Goal: Task Accomplishment & Management: Manage account settings

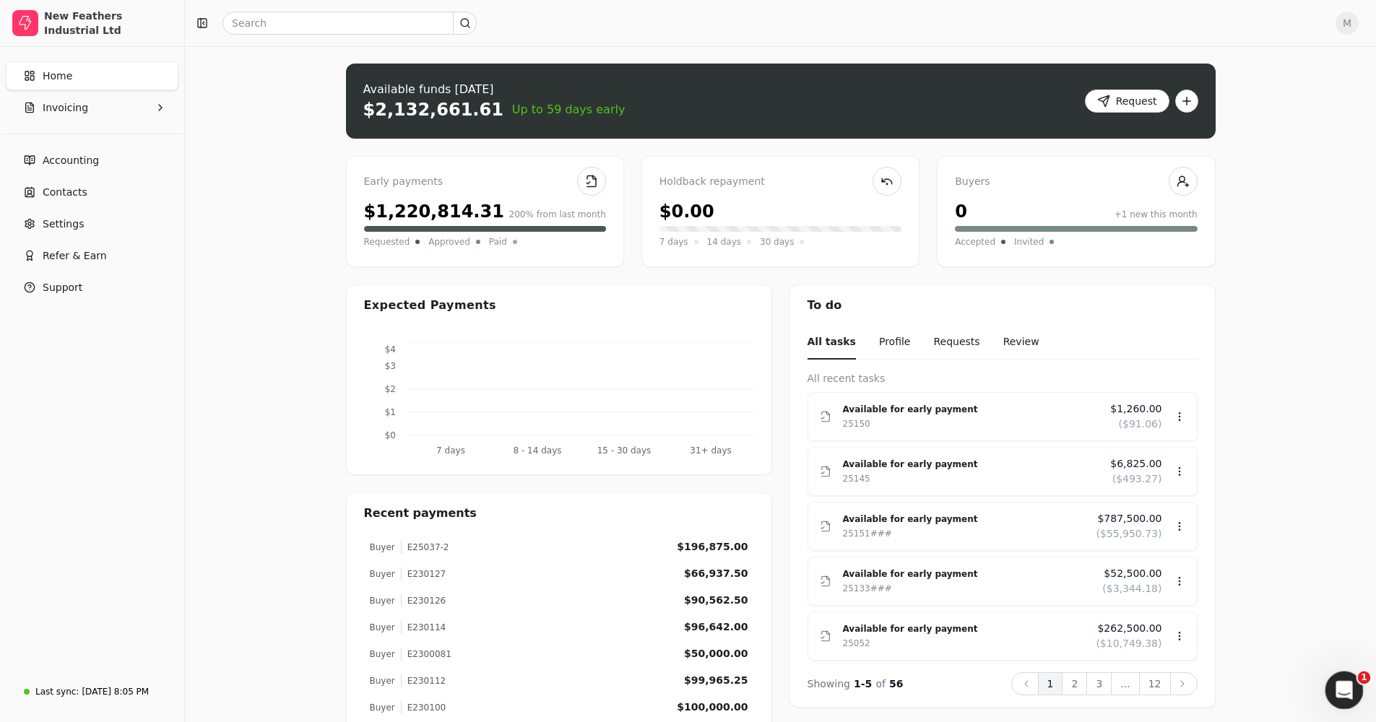
click at [753, 427] on icon "Open Intercom Messenger" at bounding box center [1342, 689] width 24 height 24
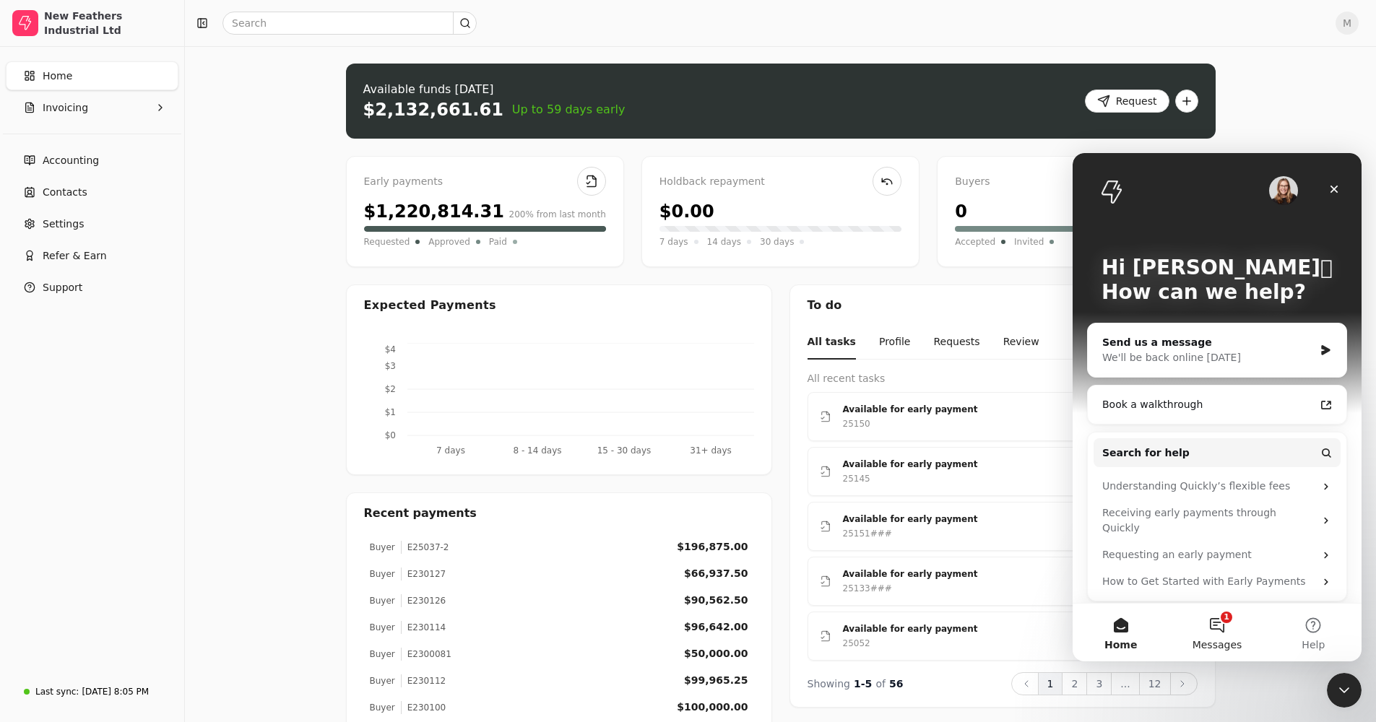
click at [753, 427] on button "1 Messages" at bounding box center [1216, 633] width 96 height 58
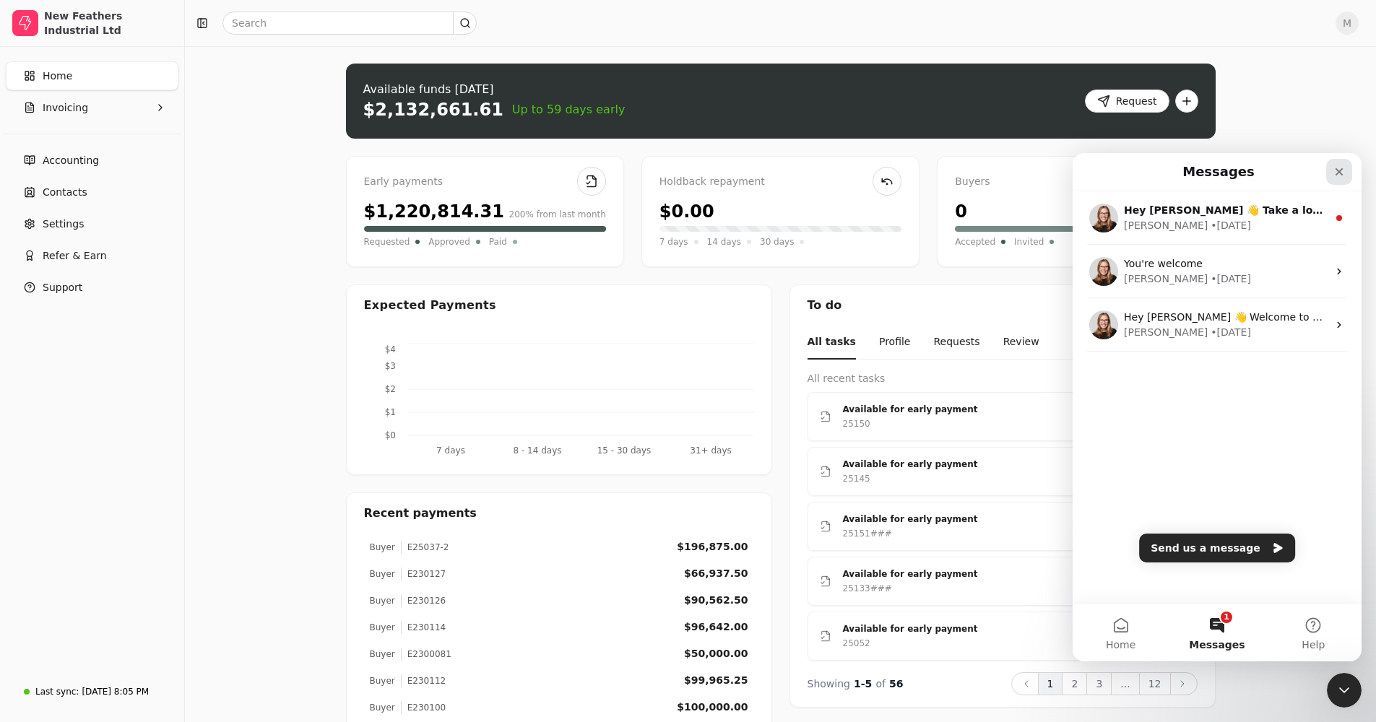
click at [753, 171] on icon "Close" at bounding box center [1339, 172] width 12 height 12
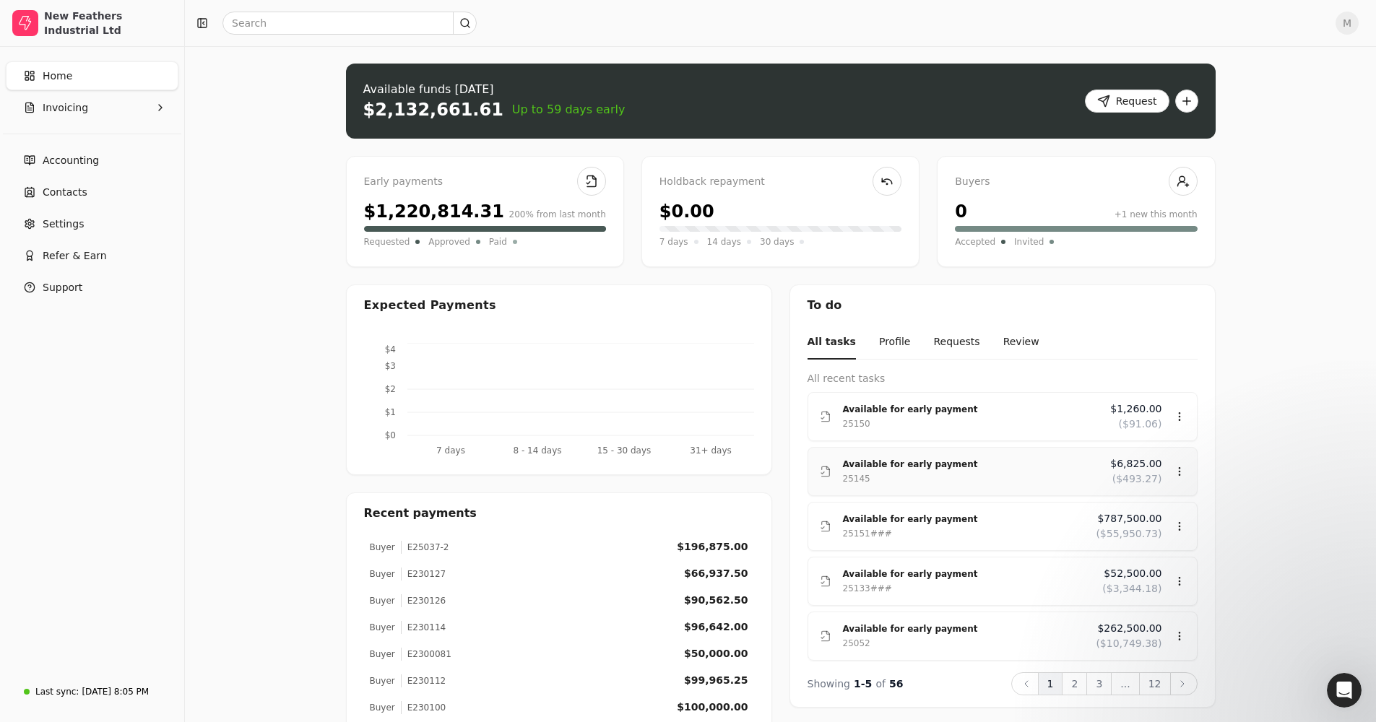
scroll to position [28, 0]
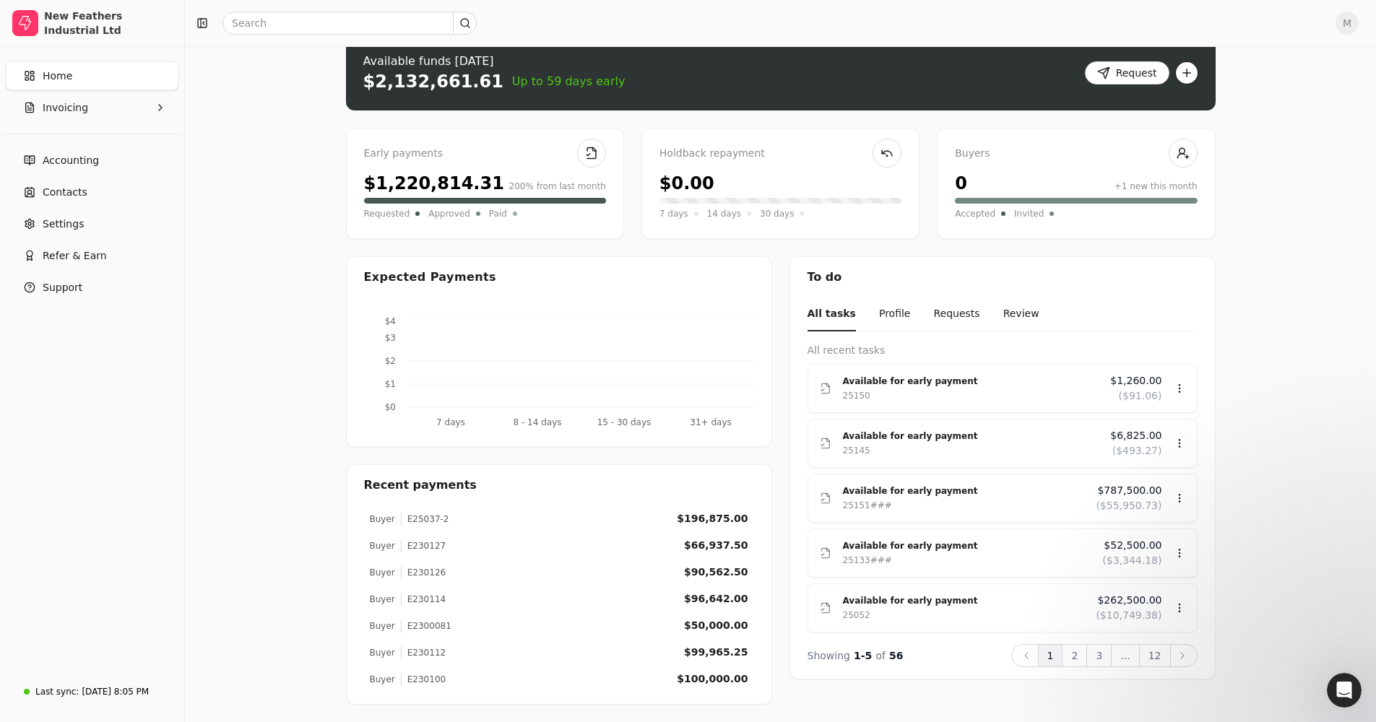
click at [753, 67] on button "button" at bounding box center [1186, 72] width 23 height 23
click at [753, 124] on div "Upload invoice" at bounding box center [1128, 126] width 133 height 24
click at [753, 69] on button "button" at bounding box center [1186, 72] width 23 height 23
click at [753, 136] on div "Upload file: Drag your invoice here to upload or browse for files Available fun…" at bounding box center [780, 370] width 1191 height 704
click at [753, 9] on div "M" at bounding box center [780, 23] width 1191 height 46
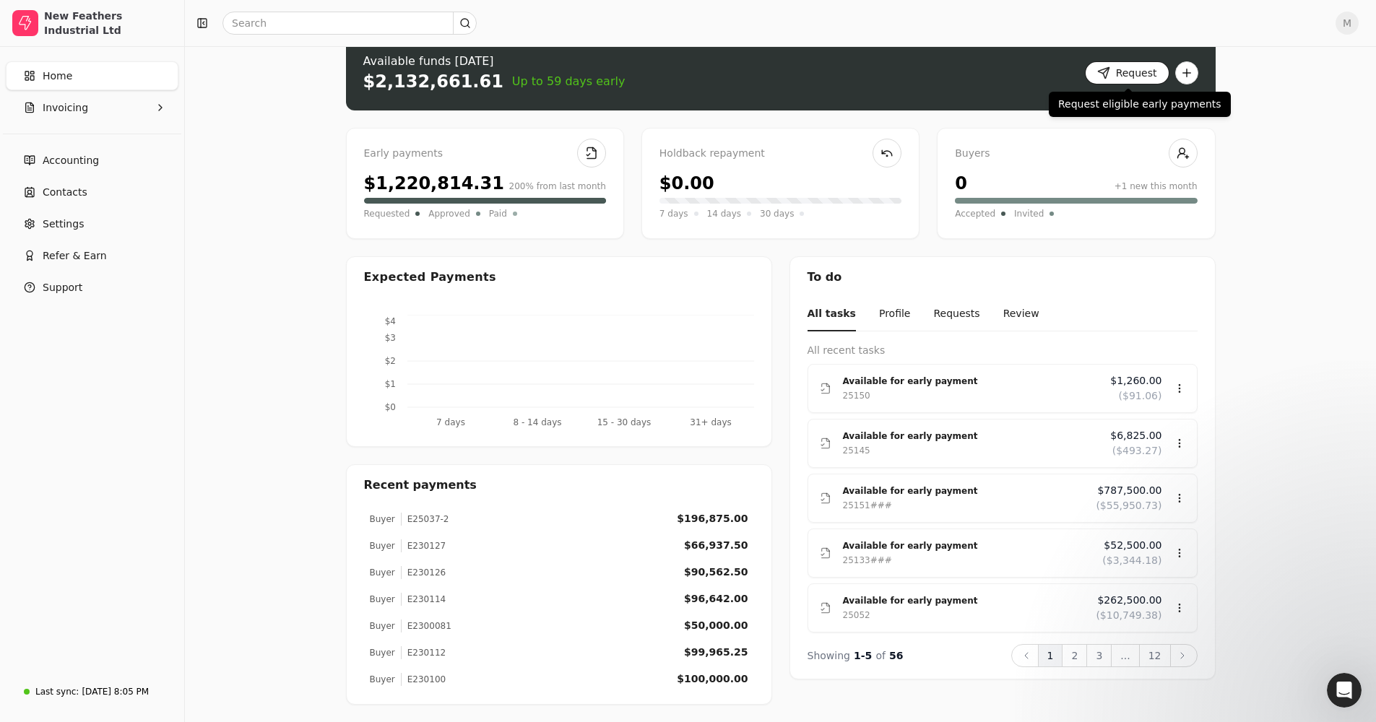
click at [753, 73] on button "Request" at bounding box center [1127, 72] width 84 height 23
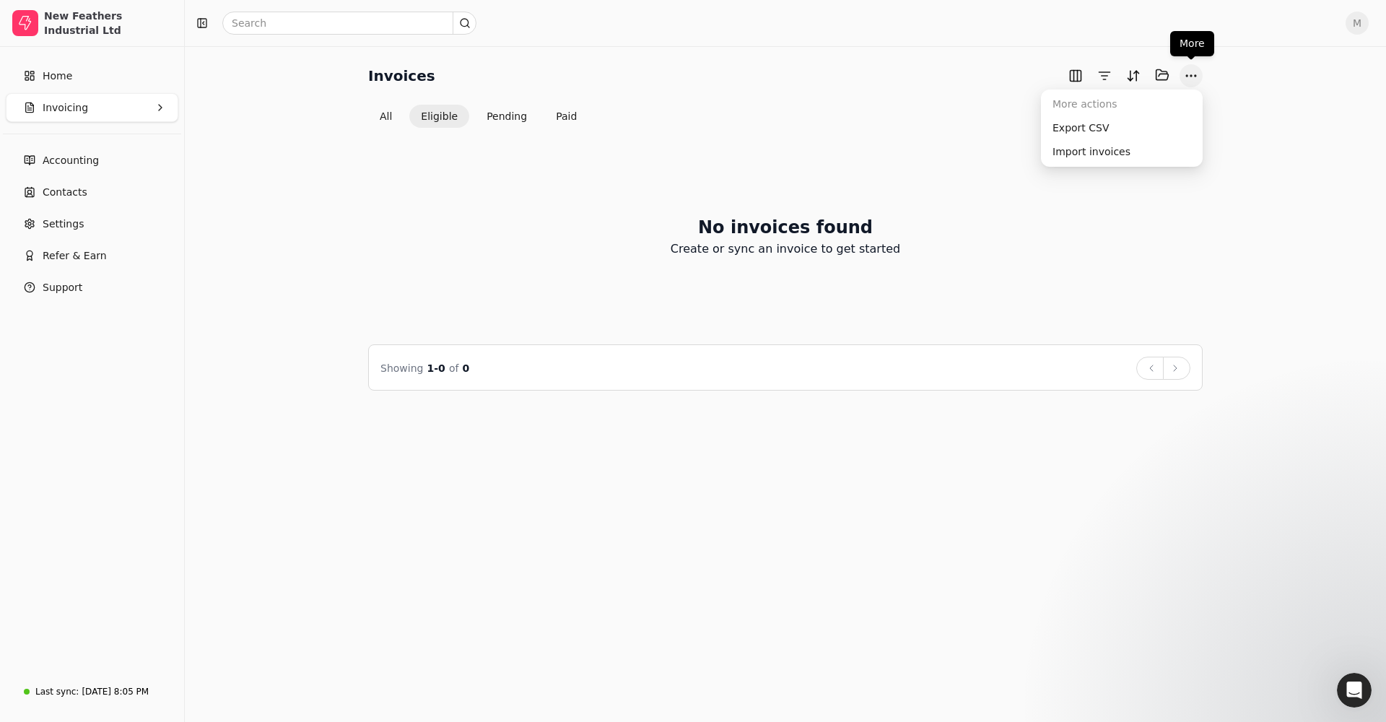
click at [753, 71] on button "More" at bounding box center [1191, 75] width 23 height 23
click at [753, 148] on div "Import invoices" at bounding box center [1122, 152] width 156 height 24
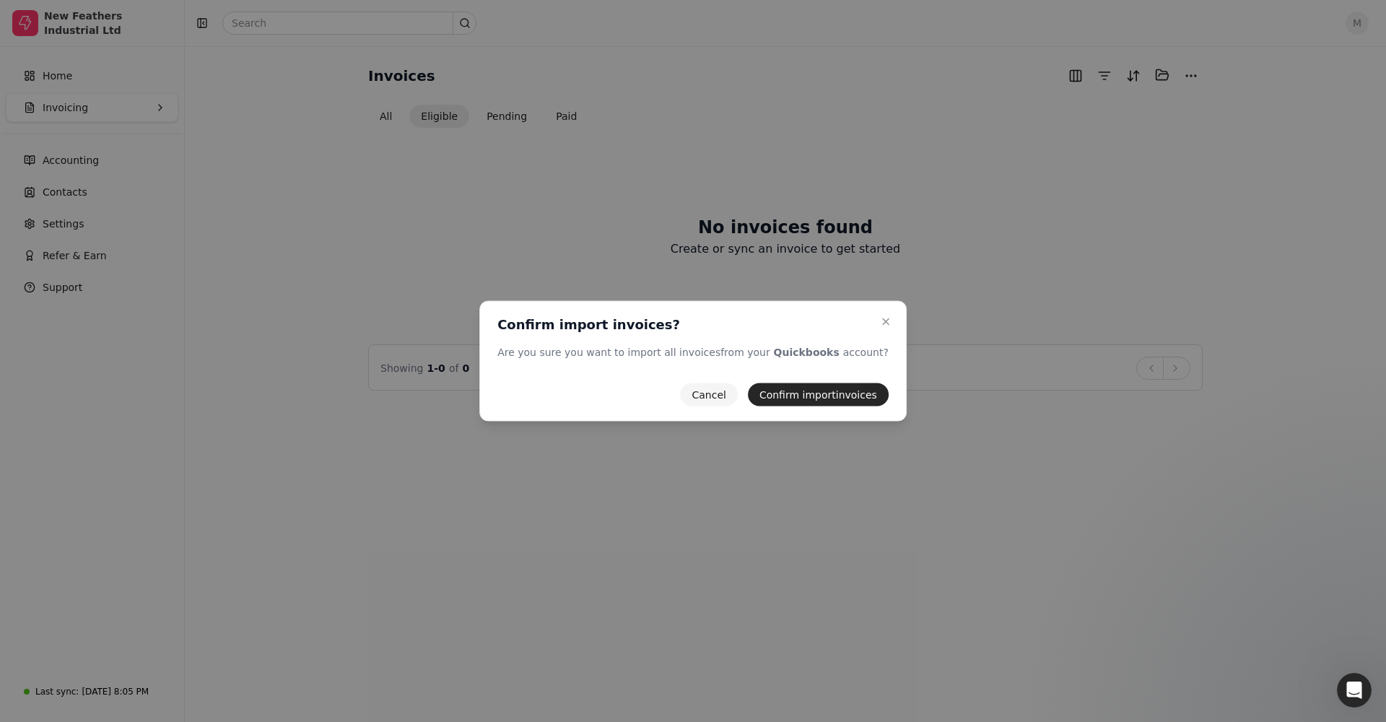
click at [753, 397] on button "Confirm import invoices" at bounding box center [818, 394] width 141 height 23
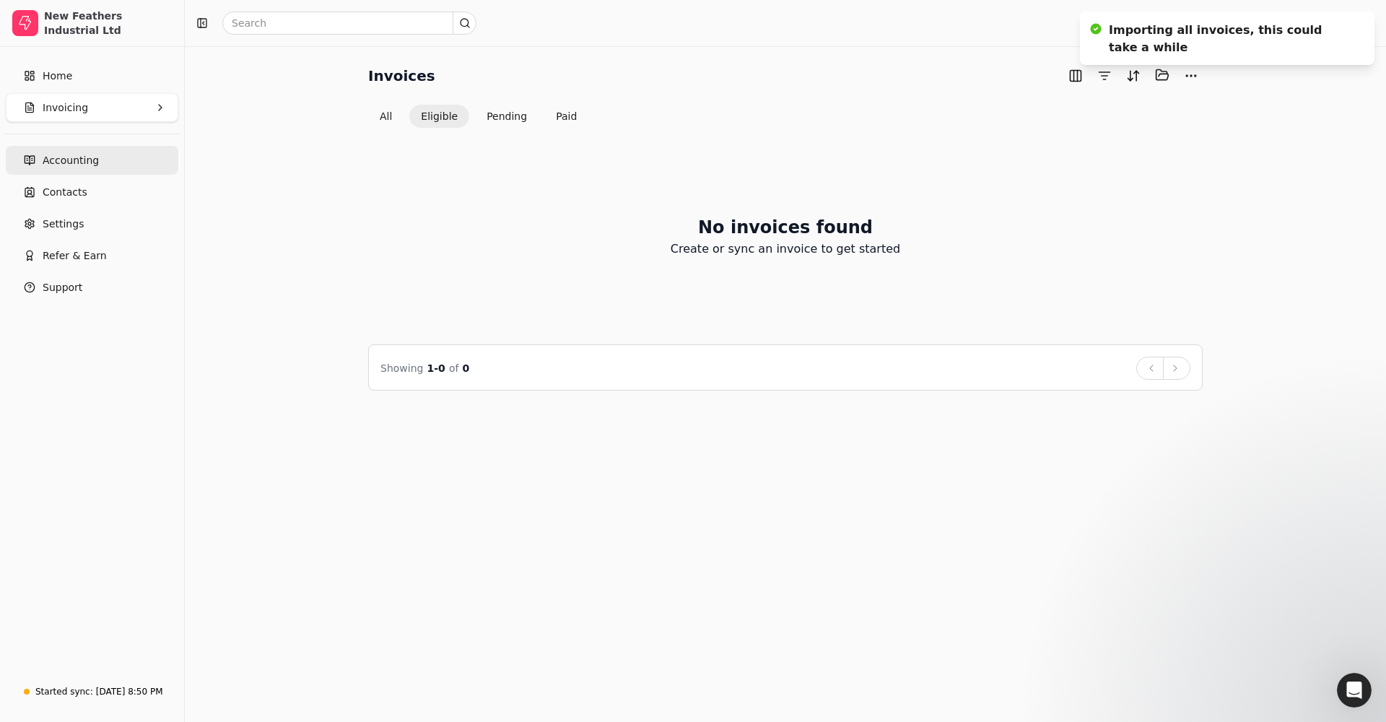
click at [58, 160] on span "Accounting" at bounding box center [71, 160] width 56 height 15
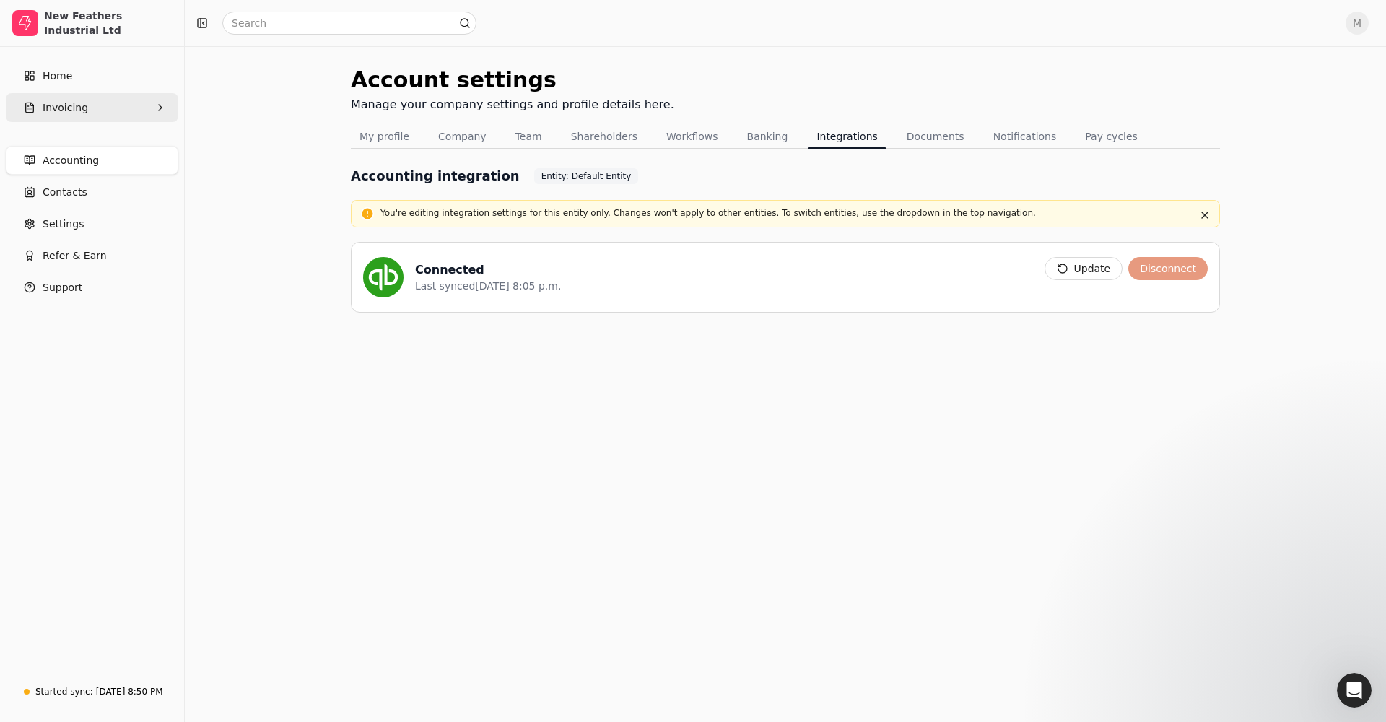
click at [74, 107] on span "Invoicing" at bounding box center [65, 107] width 45 height 15
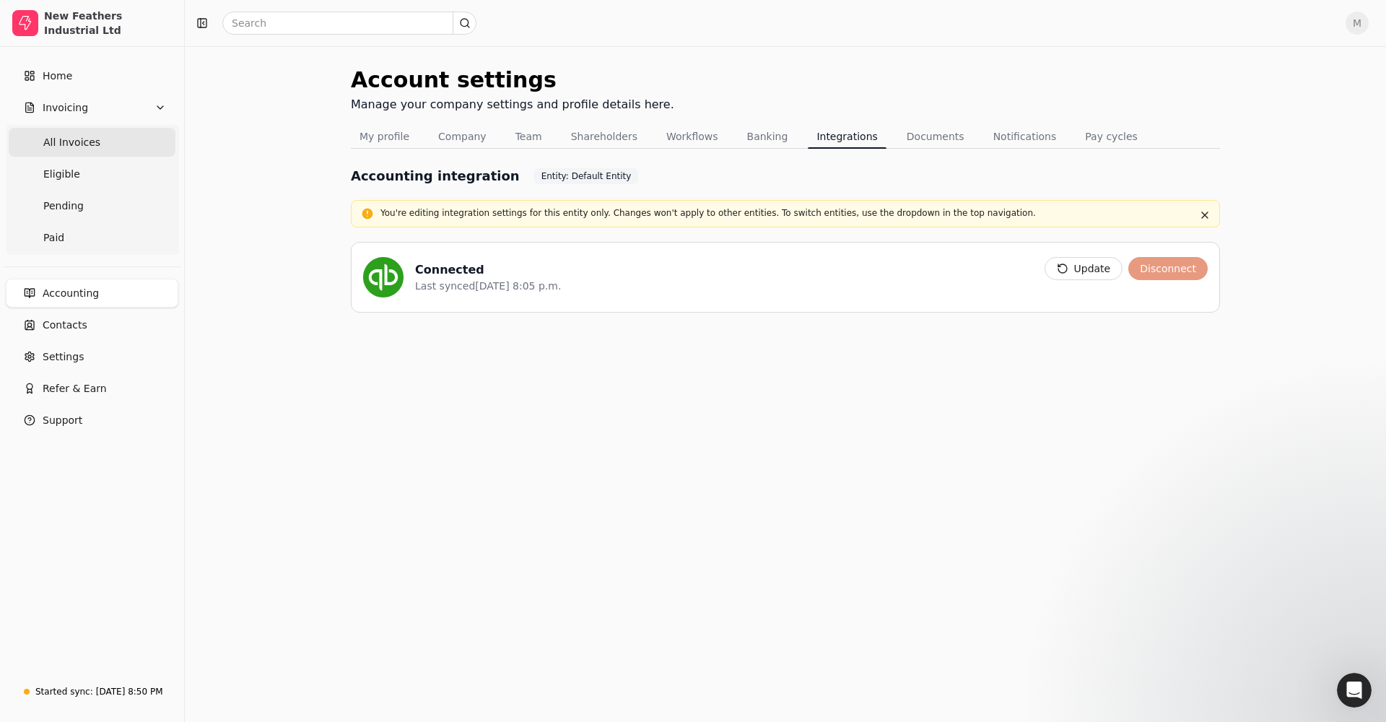
click at [105, 143] on Invoices "All Invoices" at bounding box center [92, 142] width 167 height 29
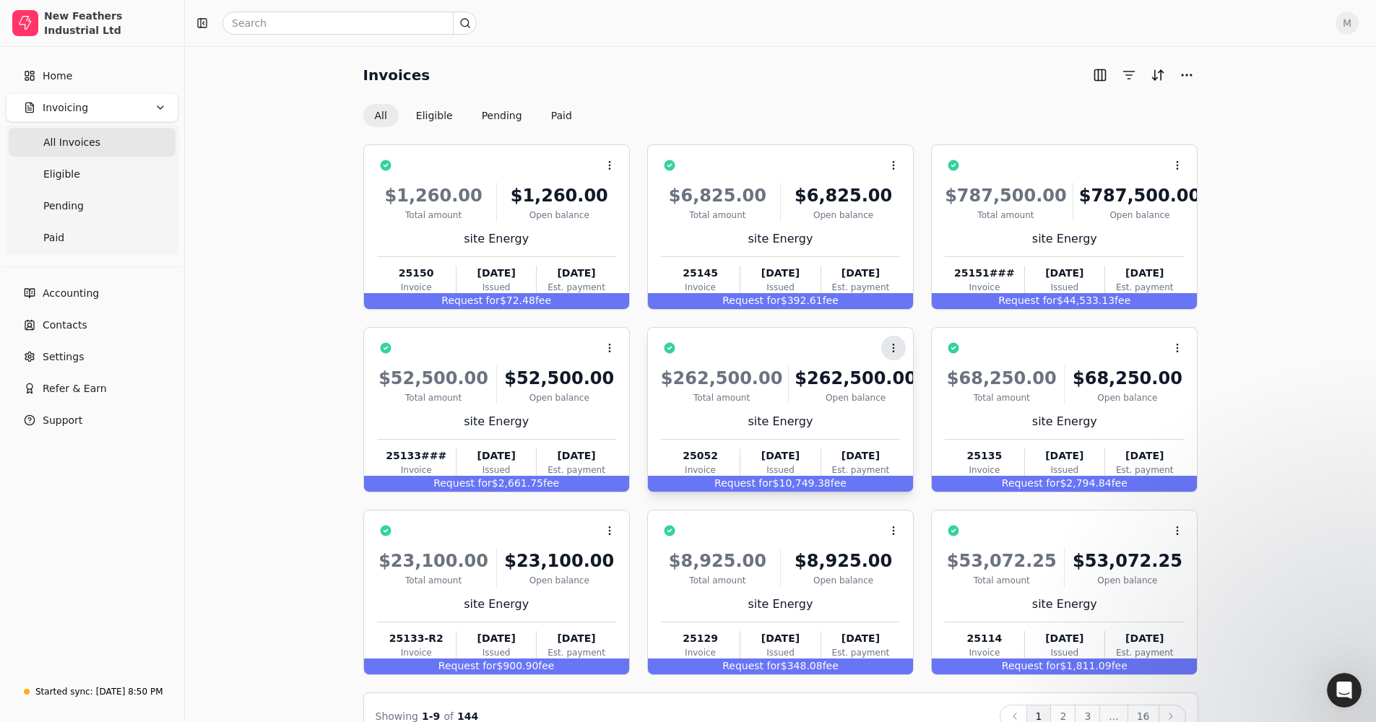
click at [753, 347] on circle at bounding box center [892, 347] width 1 height 1
click at [753, 378] on span "Open" at bounding box center [916, 383] width 27 height 15
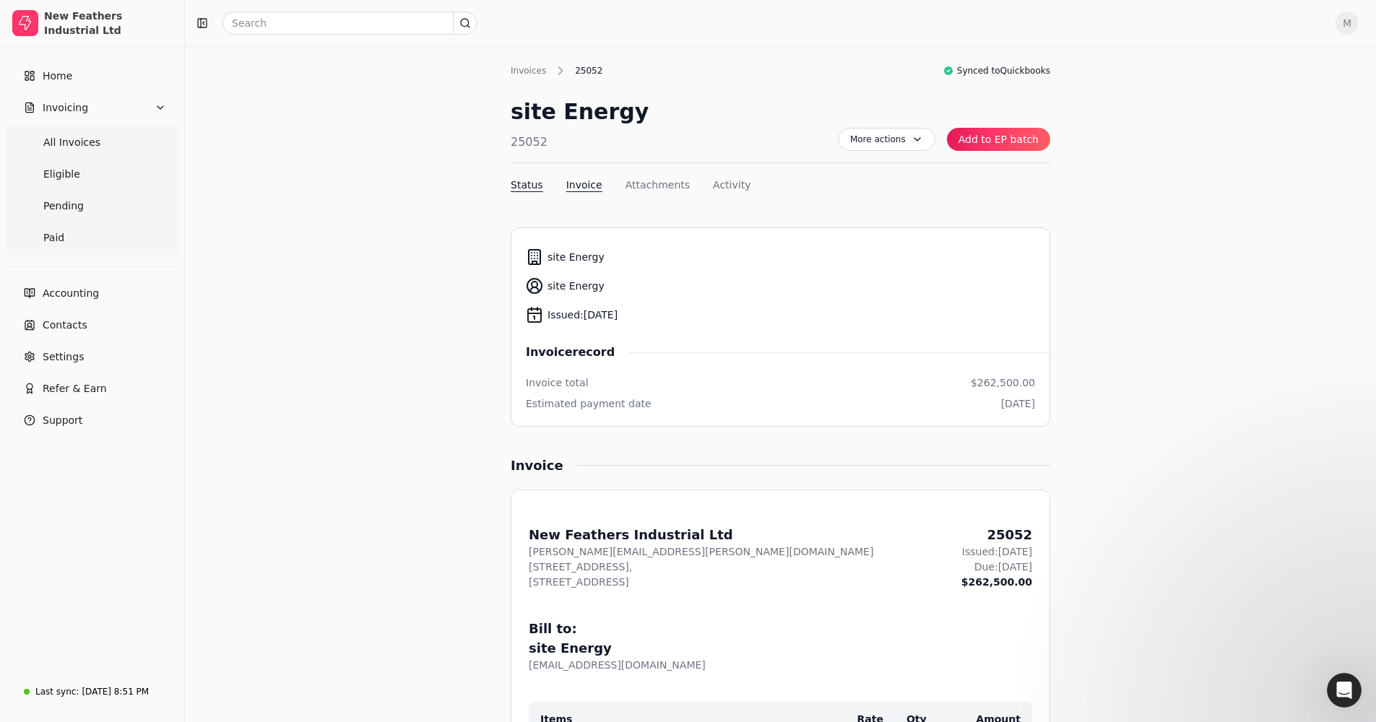
click at [584, 186] on button "Invoice" at bounding box center [584, 185] width 36 height 15
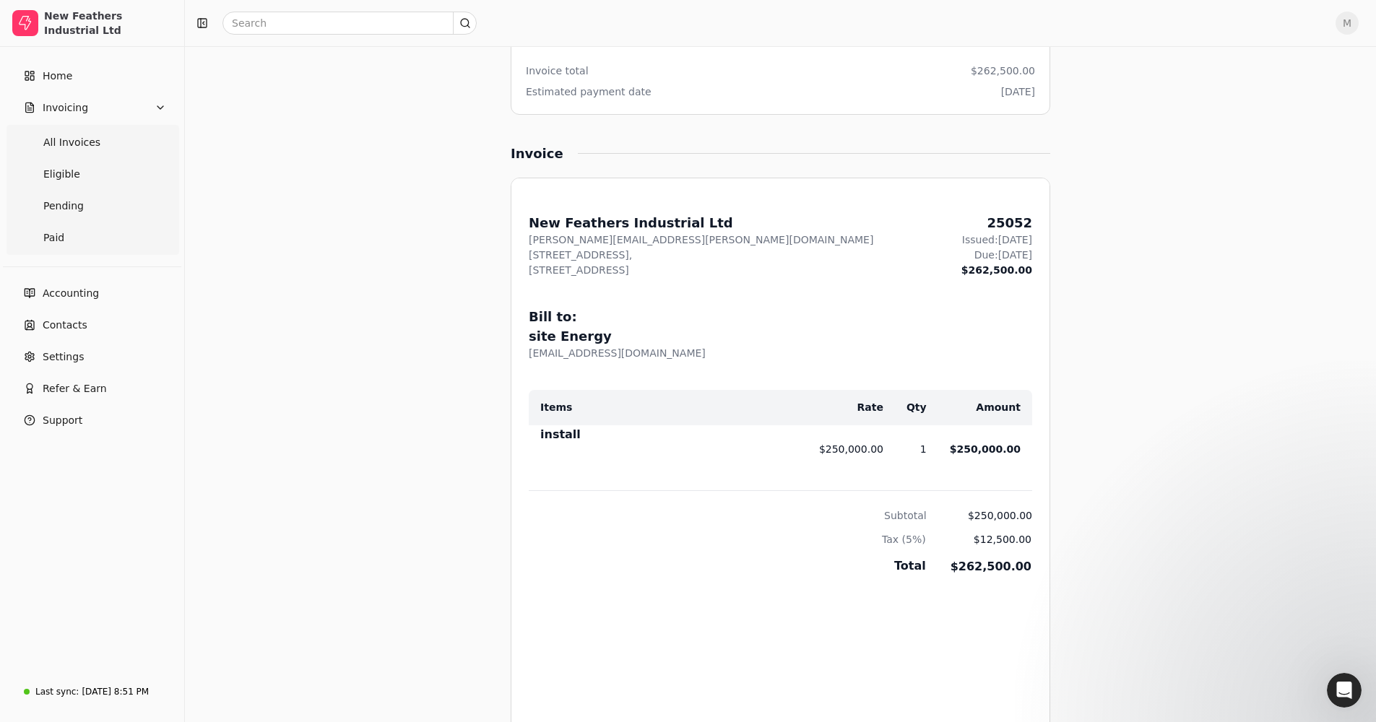
scroll to position [210, 0]
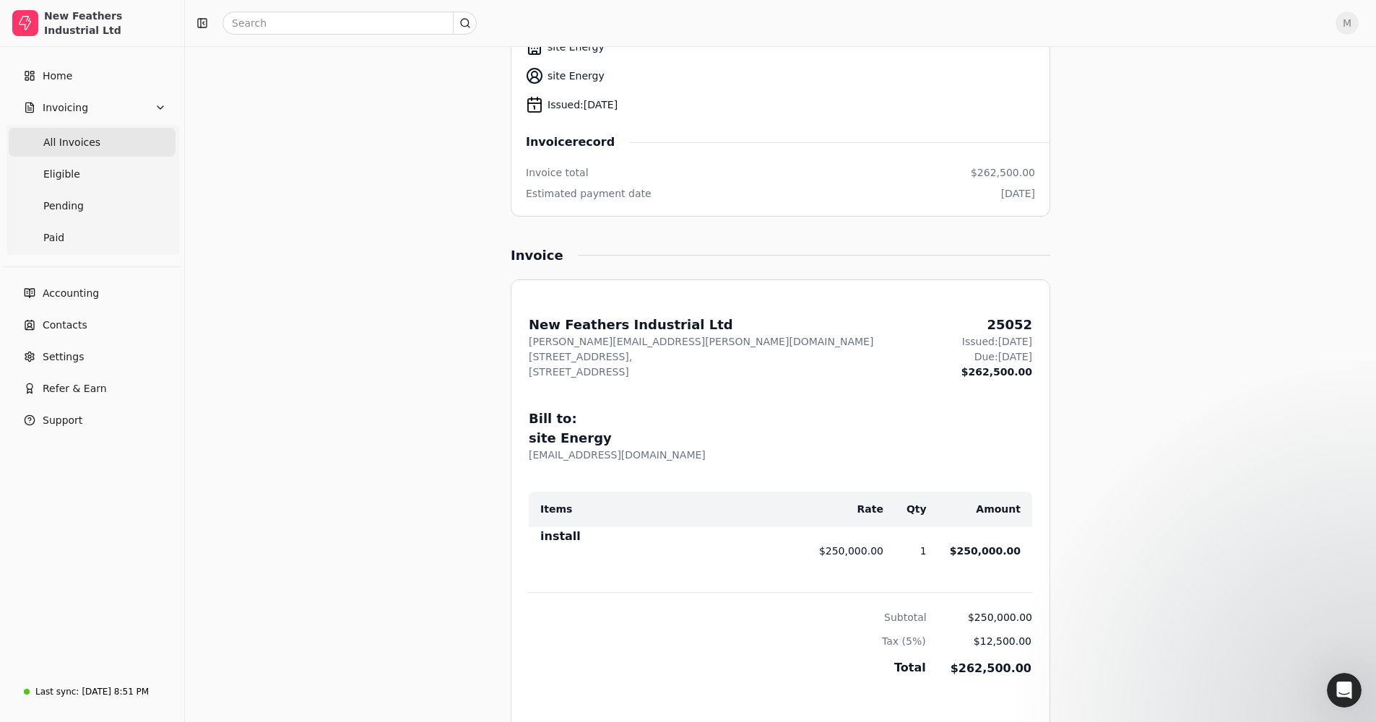
click at [90, 139] on span "All Invoices" at bounding box center [71, 142] width 57 height 15
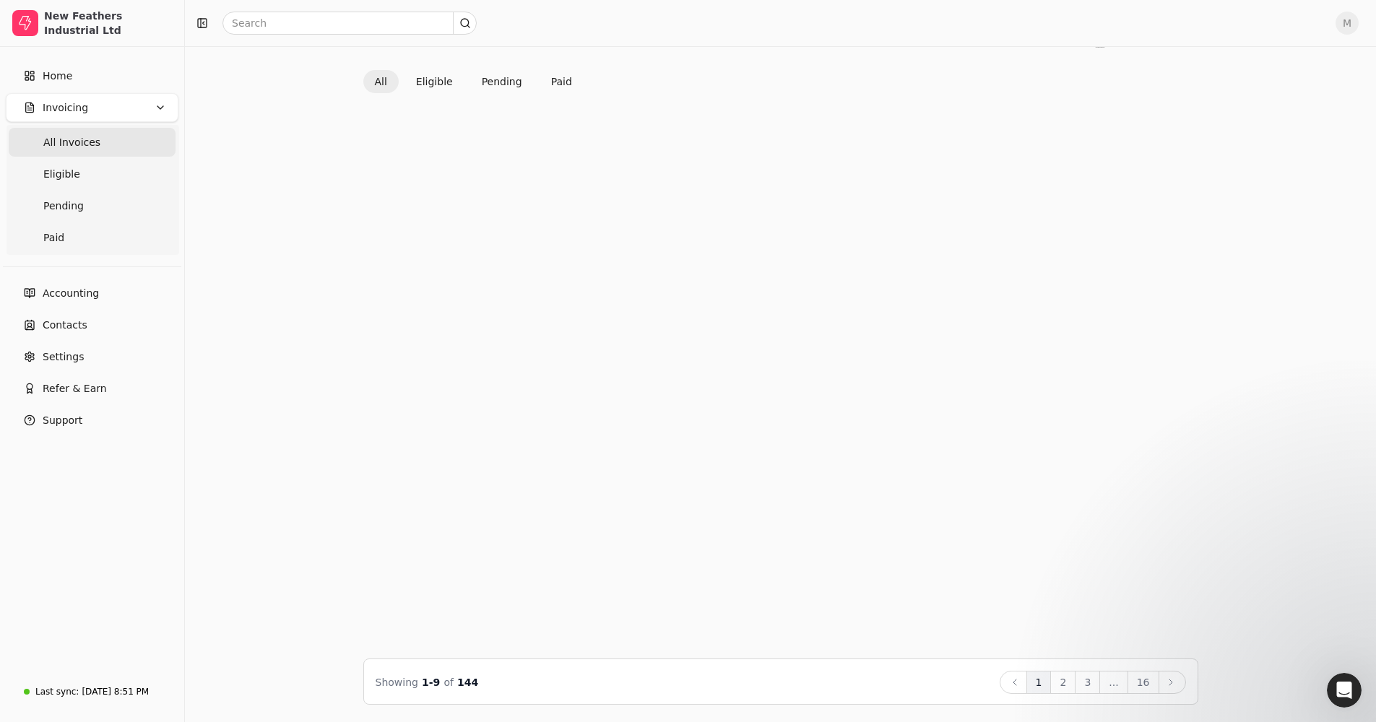
scroll to position [34, 0]
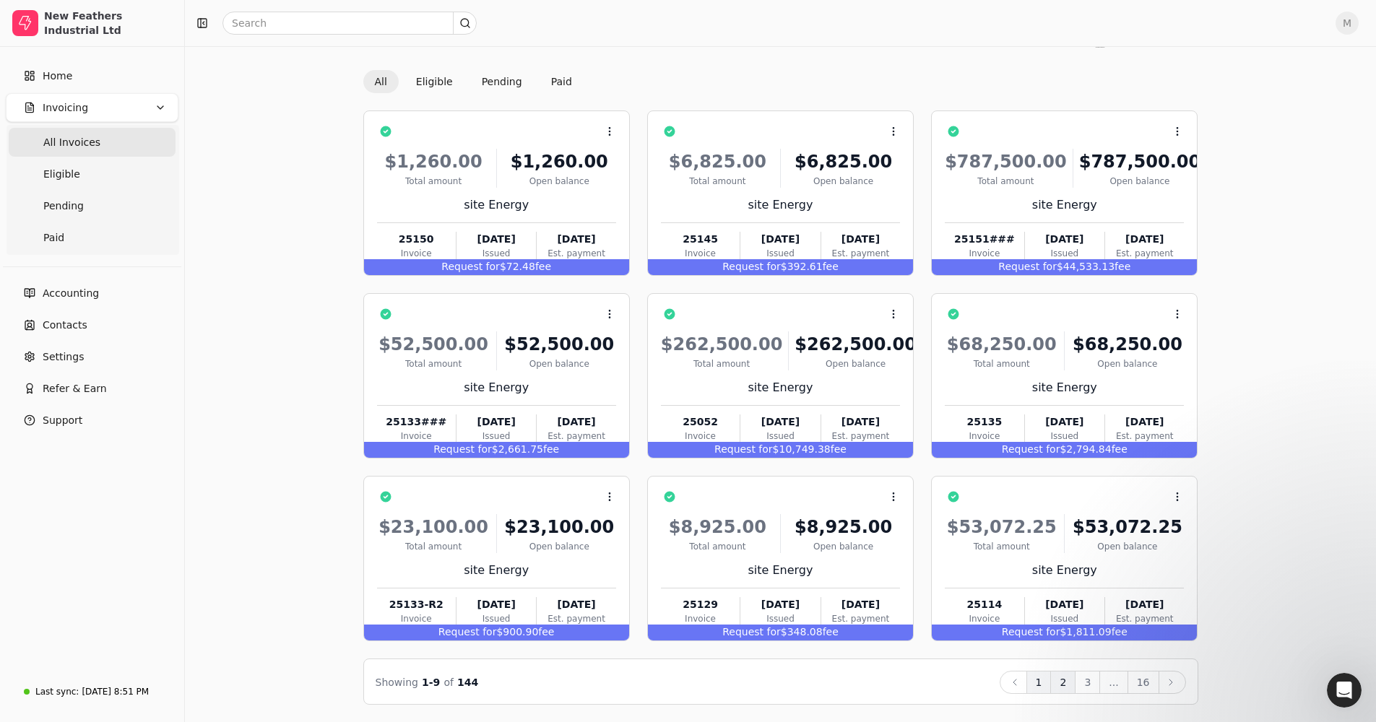
click at [753, 427] on button "2" at bounding box center [1062, 682] width 25 height 23
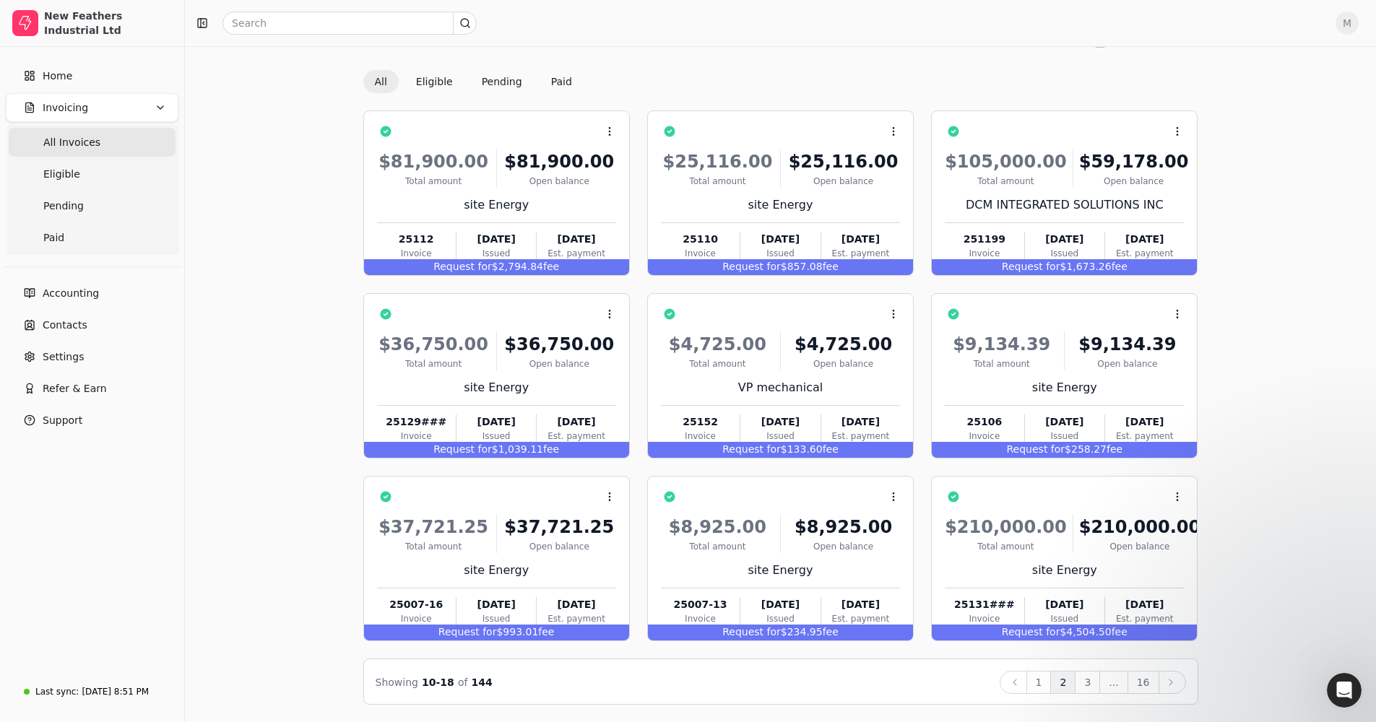
click at [753, 427] on button "3" at bounding box center [1086, 682] width 25 height 23
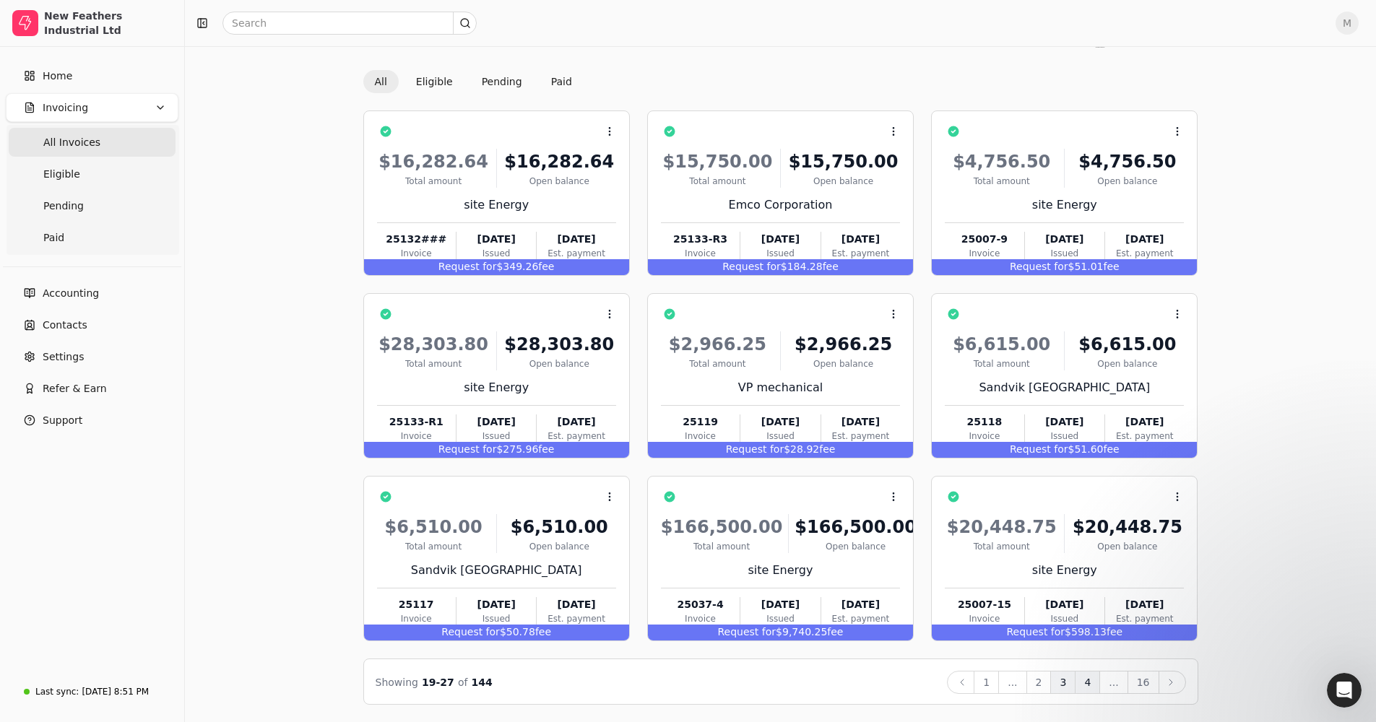
click at [753, 427] on button "4" at bounding box center [1086, 682] width 25 height 23
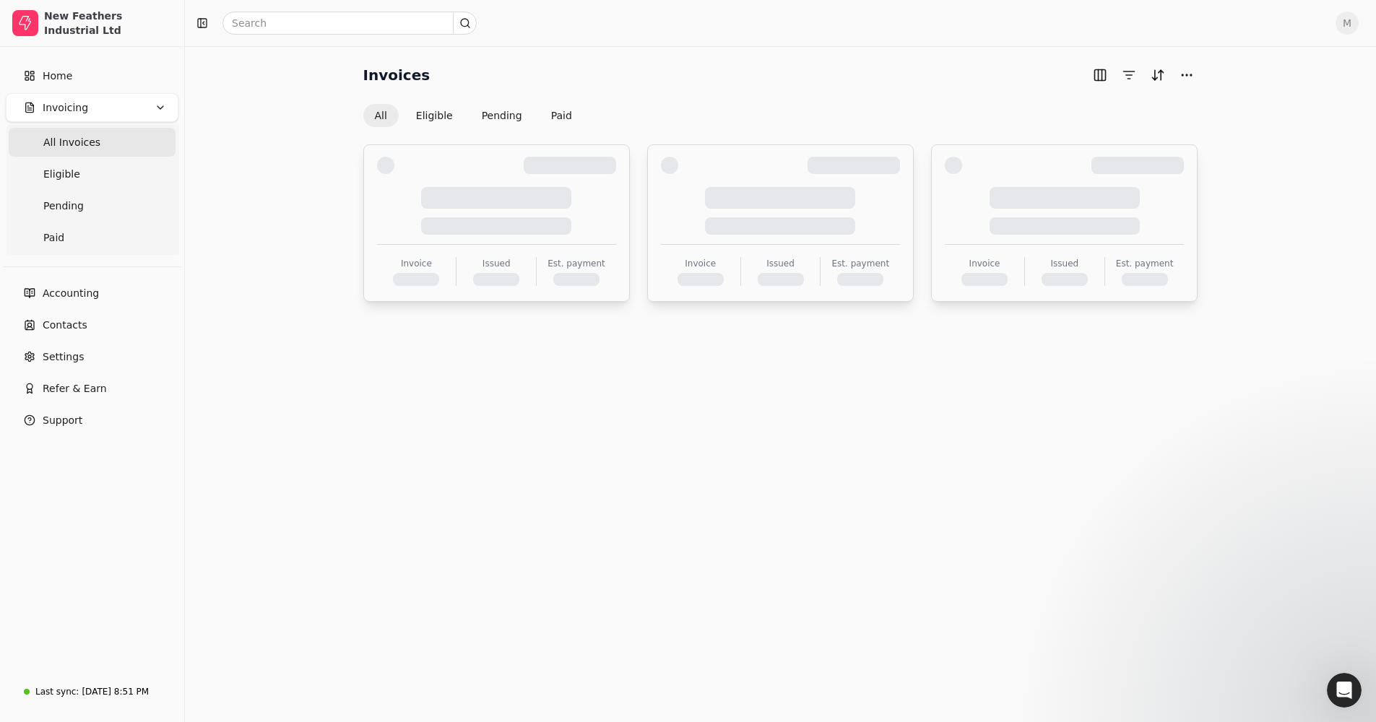
scroll to position [0, 0]
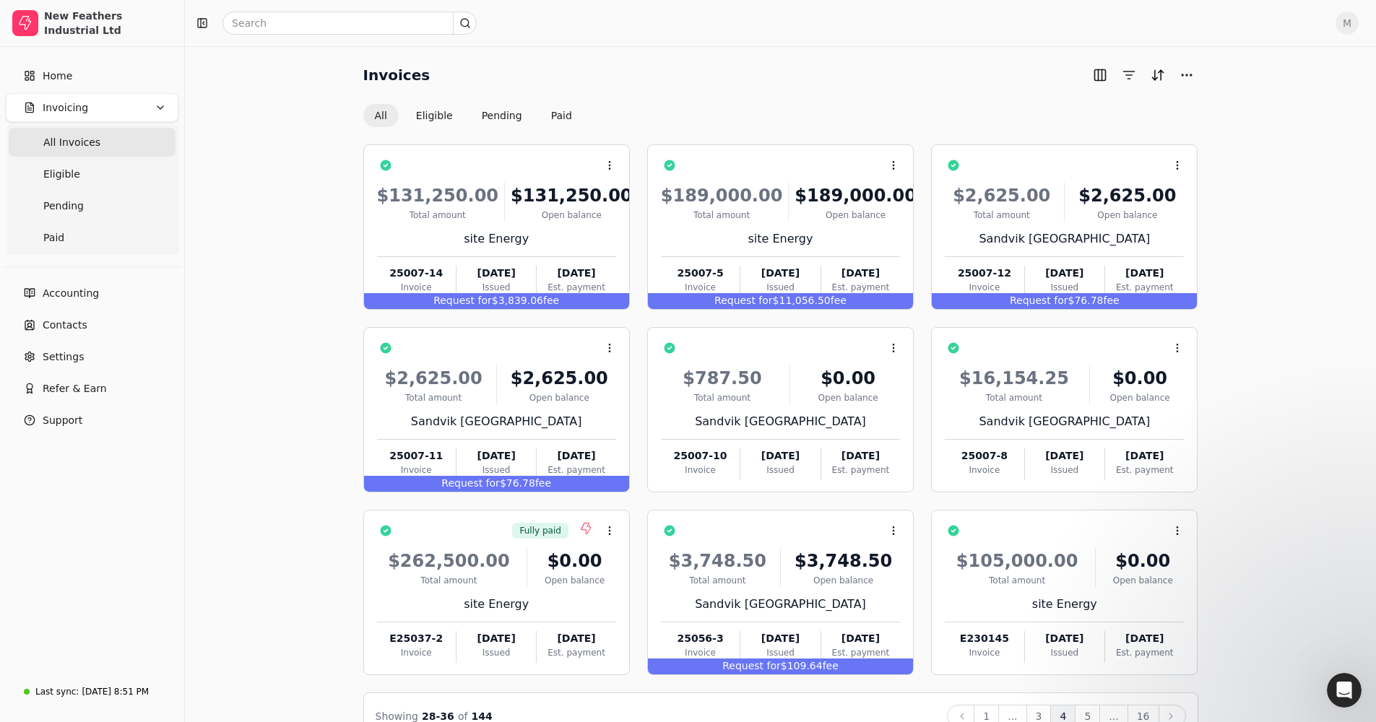
drag, startPoint x: 830, startPoint y: 293, endPoint x: 867, endPoint y: 92, distance: 204.9
click at [753, 92] on div "Invoices All Eligible Pending Paid" at bounding box center [780, 96] width 835 height 64
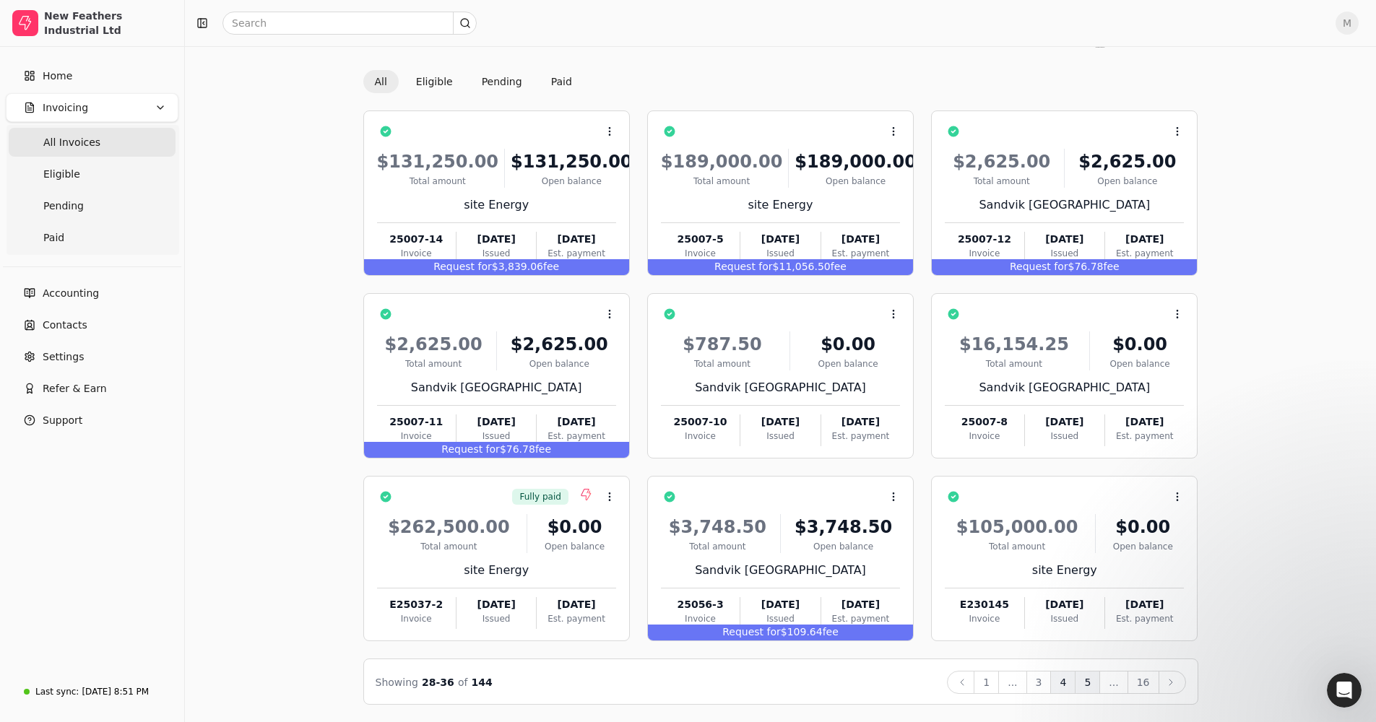
click at [753, 427] on button "5" at bounding box center [1086, 682] width 25 height 23
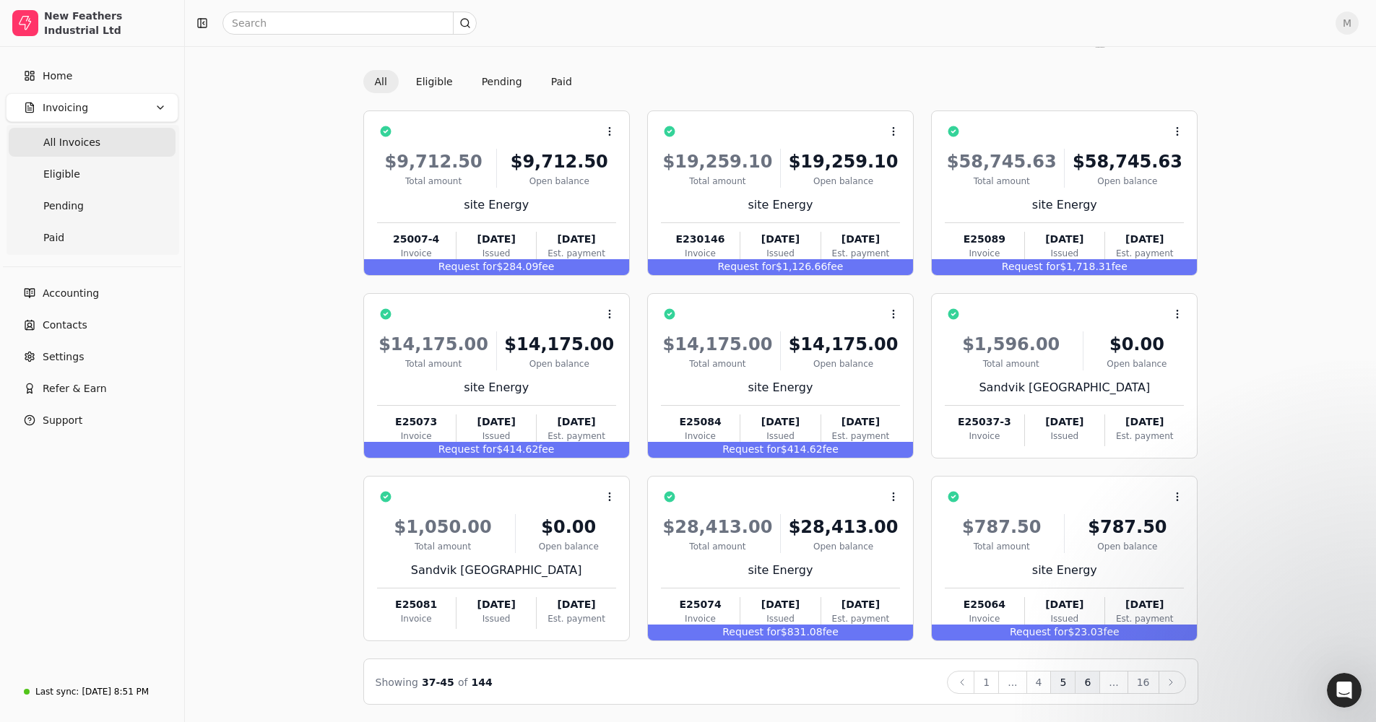
click at [753, 427] on button "6" at bounding box center [1086, 682] width 25 height 23
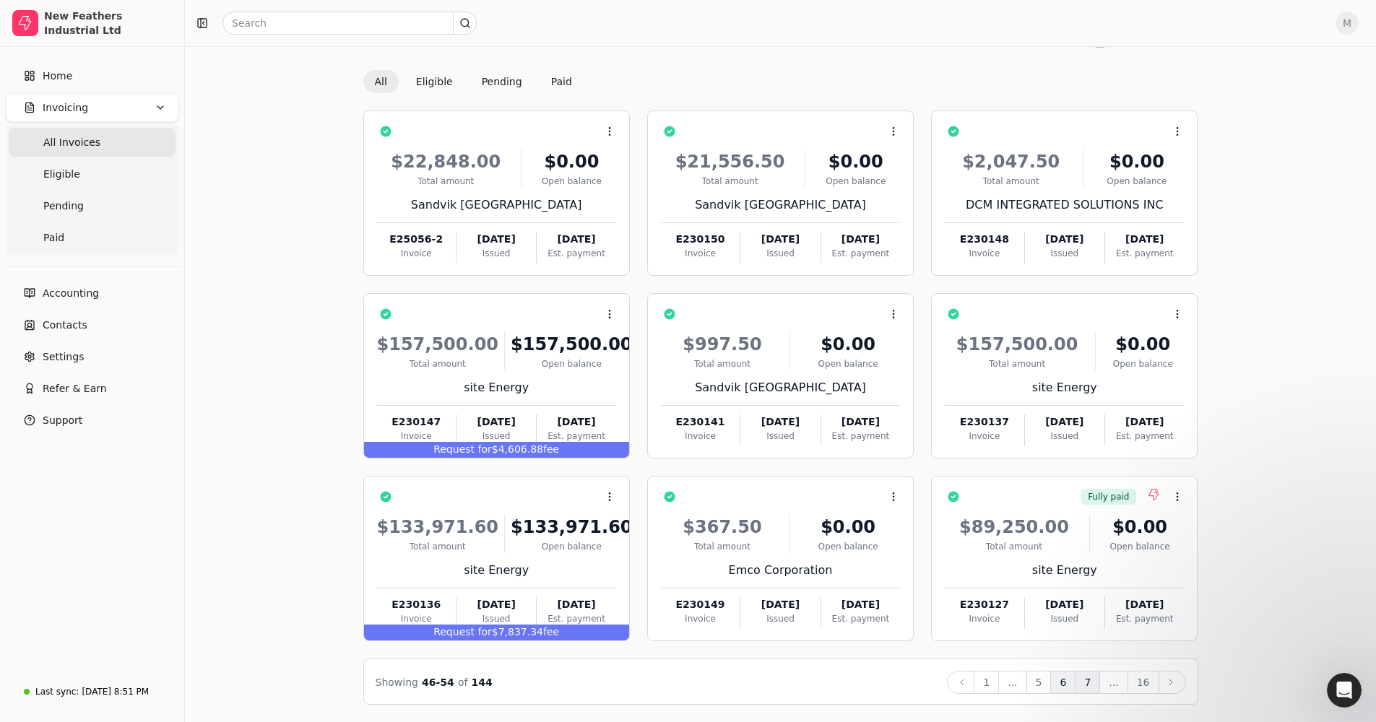
click at [753, 427] on button "7" at bounding box center [1086, 682] width 25 height 23
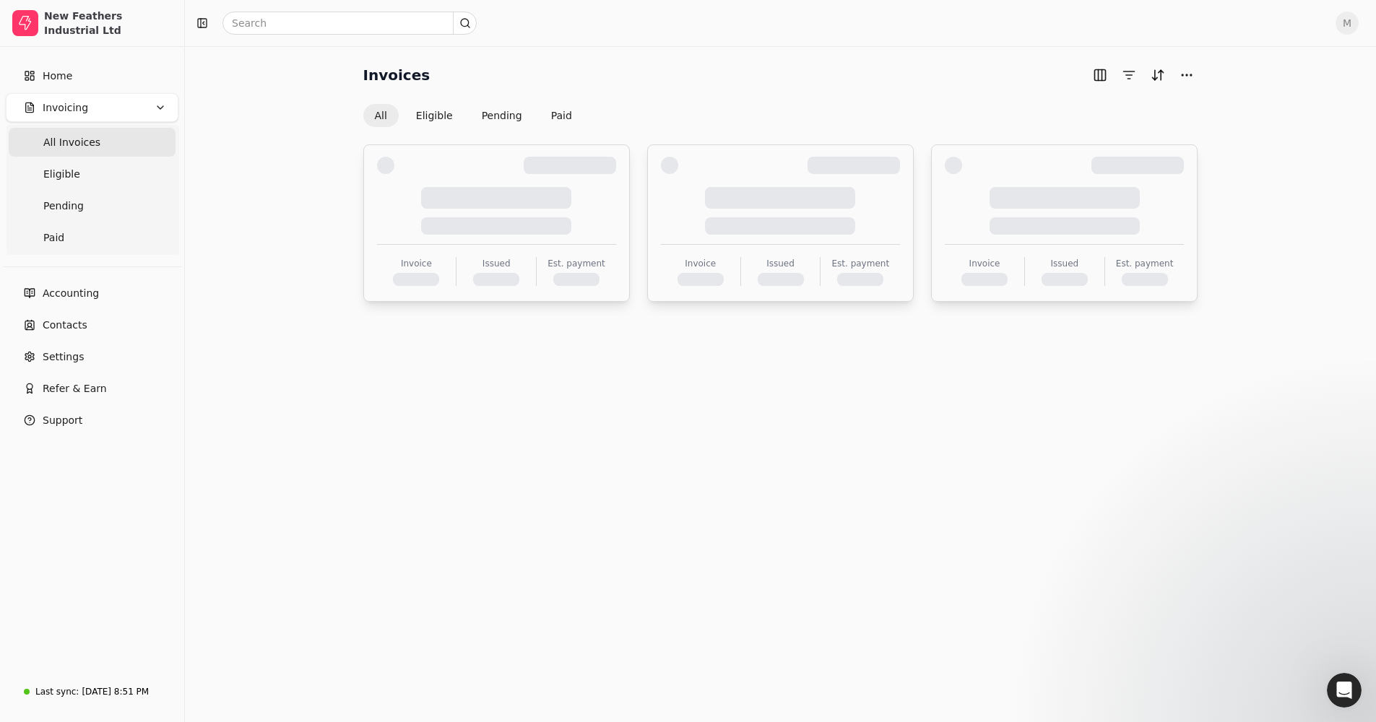
scroll to position [0, 0]
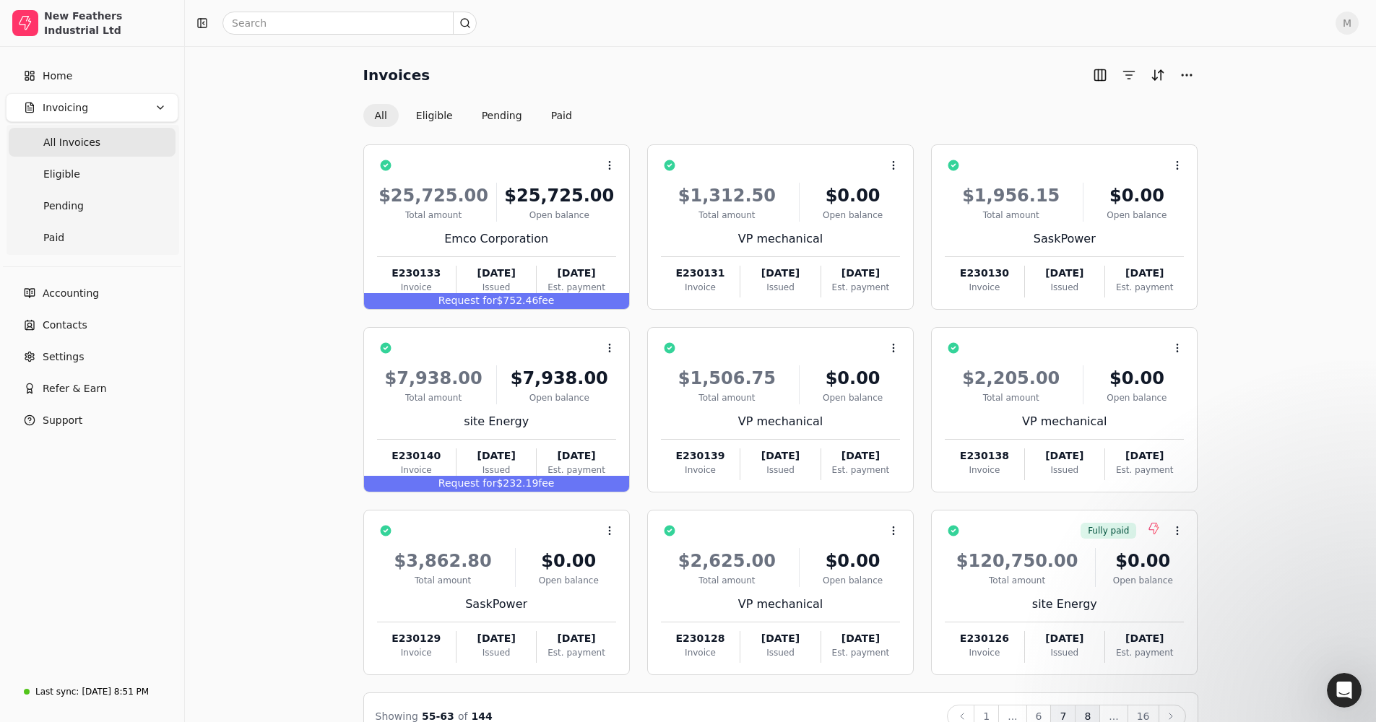
click at [753, 427] on button "8" at bounding box center [1086, 716] width 25 height 23
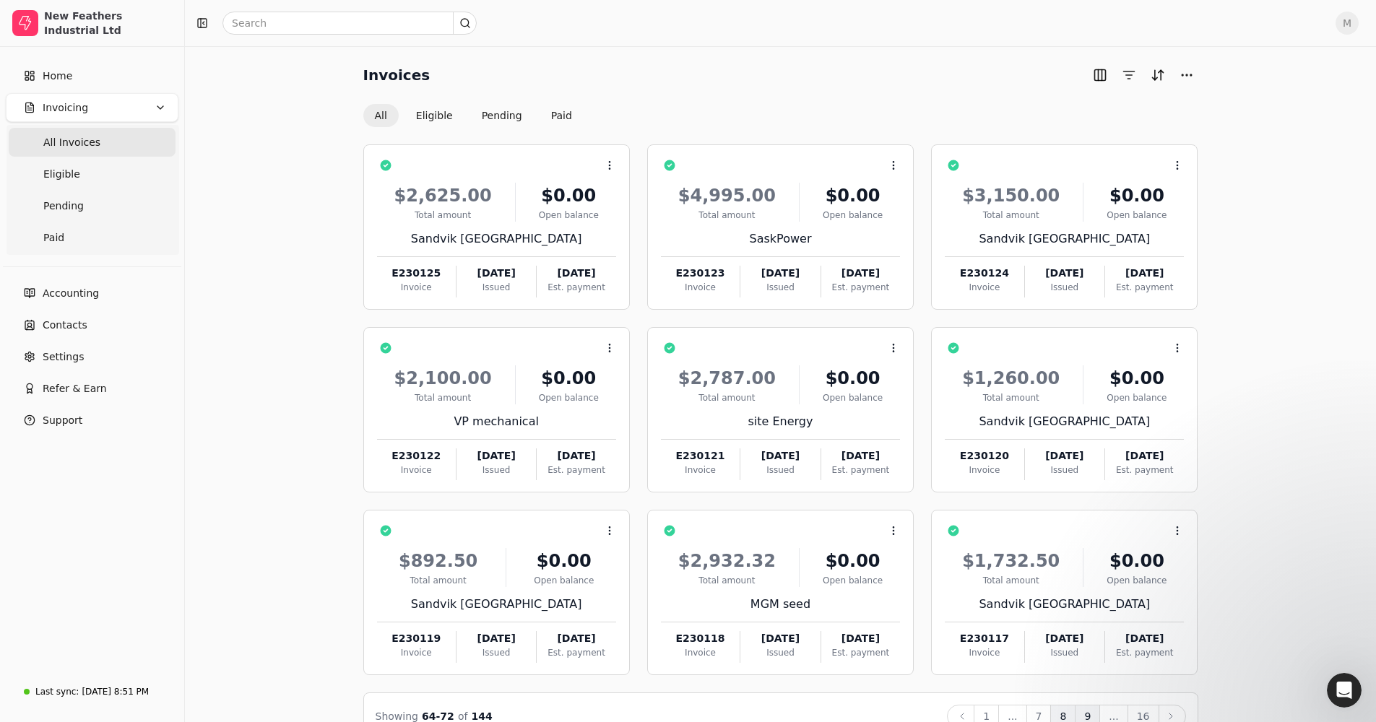
scroll to position [34, 0]
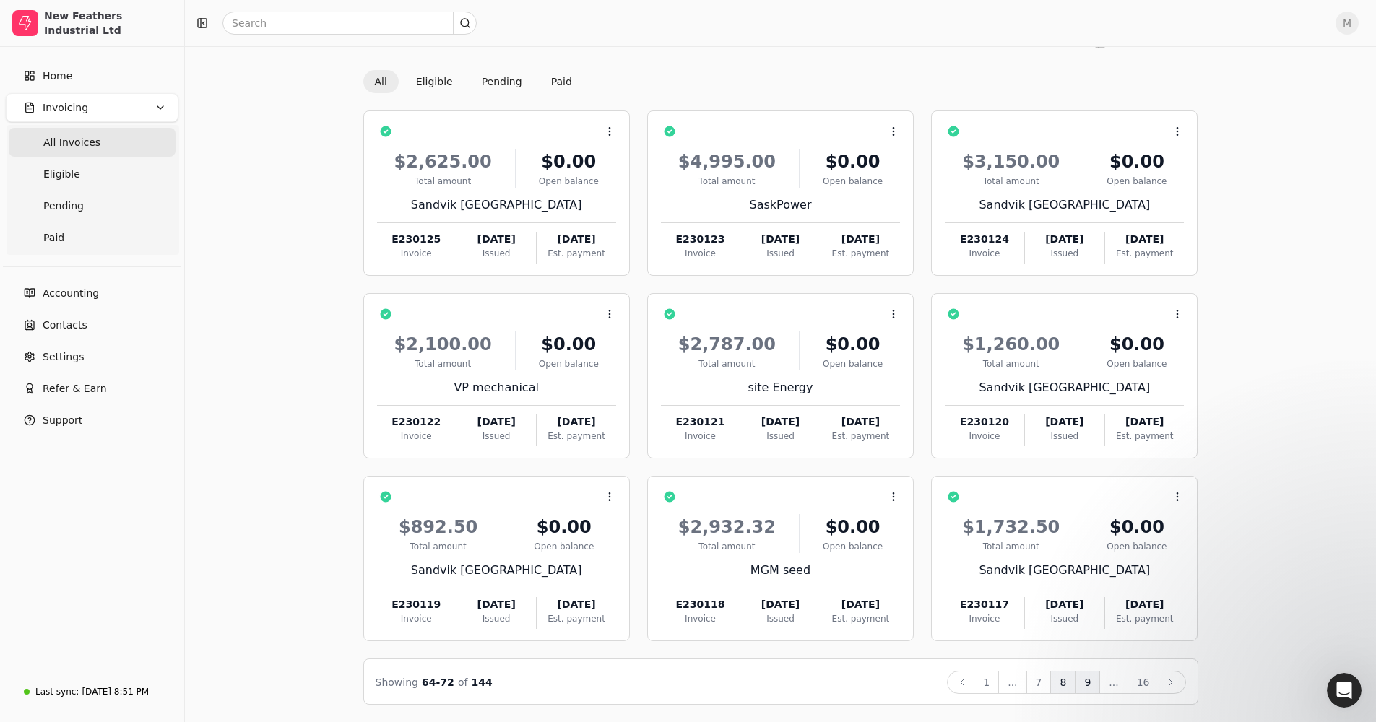
click at [753, 427] on button "9" at bounding box center [1086, 682] width 25 height 23
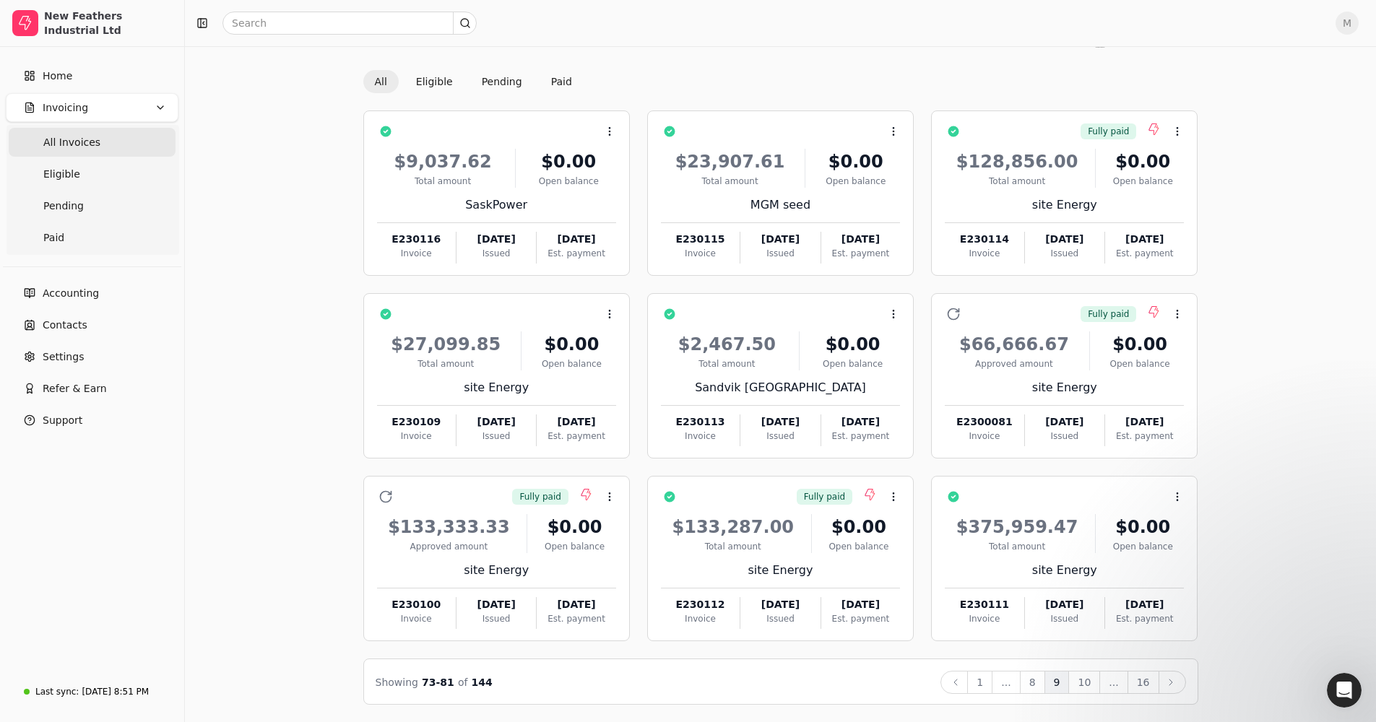
click at [753, 427] on button "1" at bounding box center [979, 682] width 25 height 23
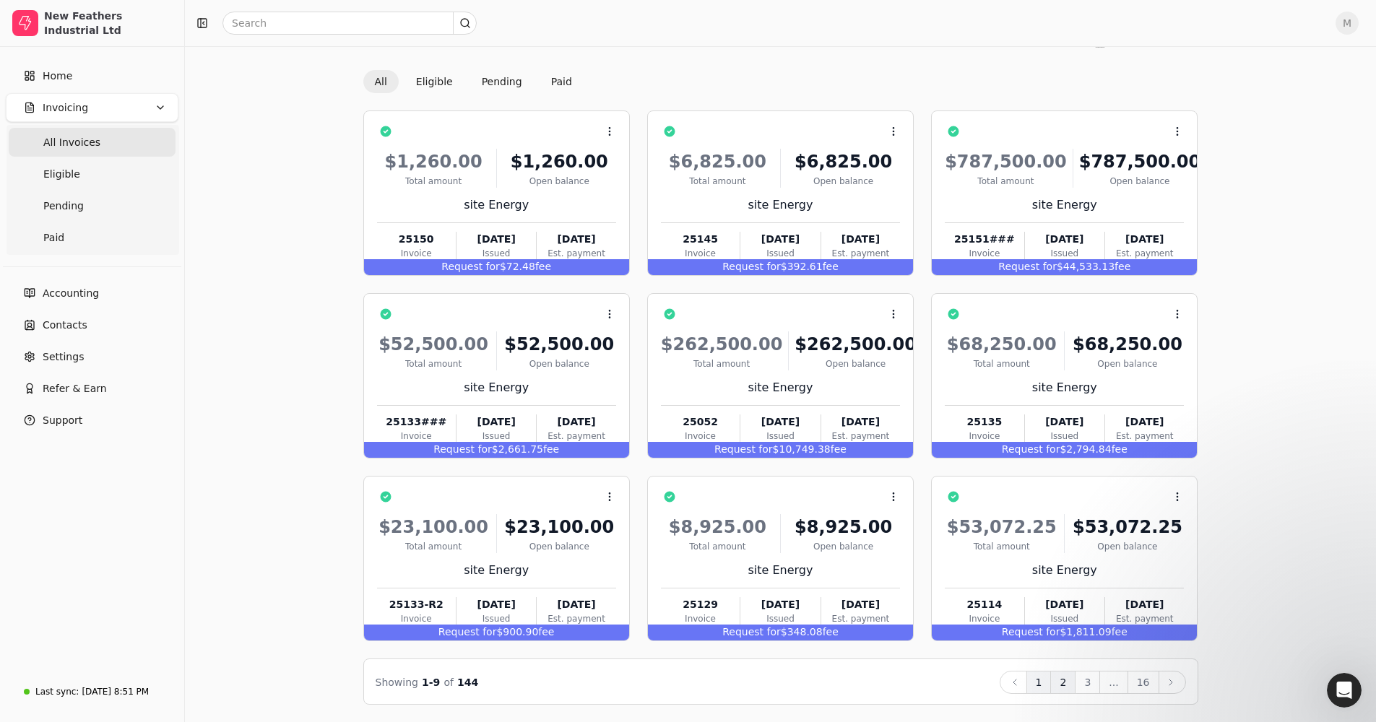
click at [753, 427] on button "2" at bounding box center [1062, 682] width 25 height 23
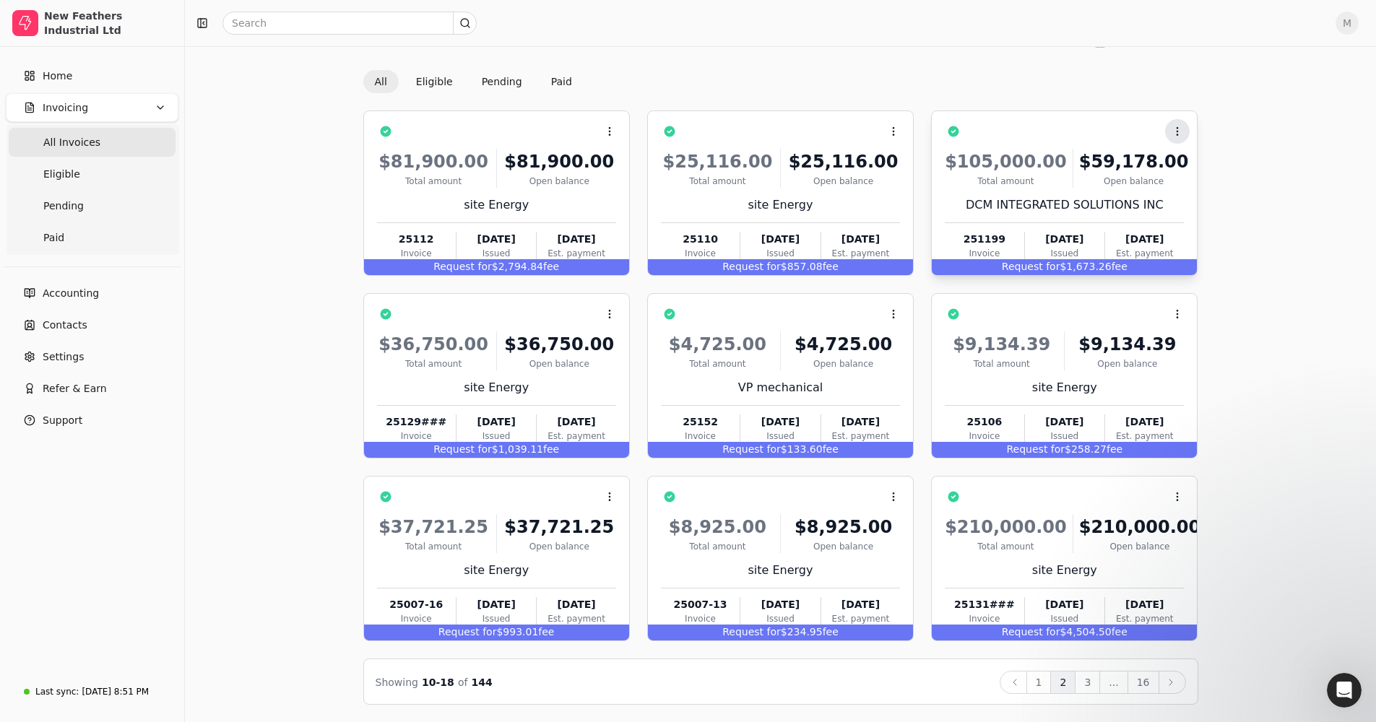
click at [753, 126] on icon at bounding box center [1177, 132] width 12 height 12
click at [753, 87] on div "Invoices All Eligible Pending Paid Context Menu Button $81,900.00 Total amount …" at bounding box center [780, 367] width 1156 height 675
click at [753, 427] on button "3" at bounding box center [1086, 682] width 25 height 23
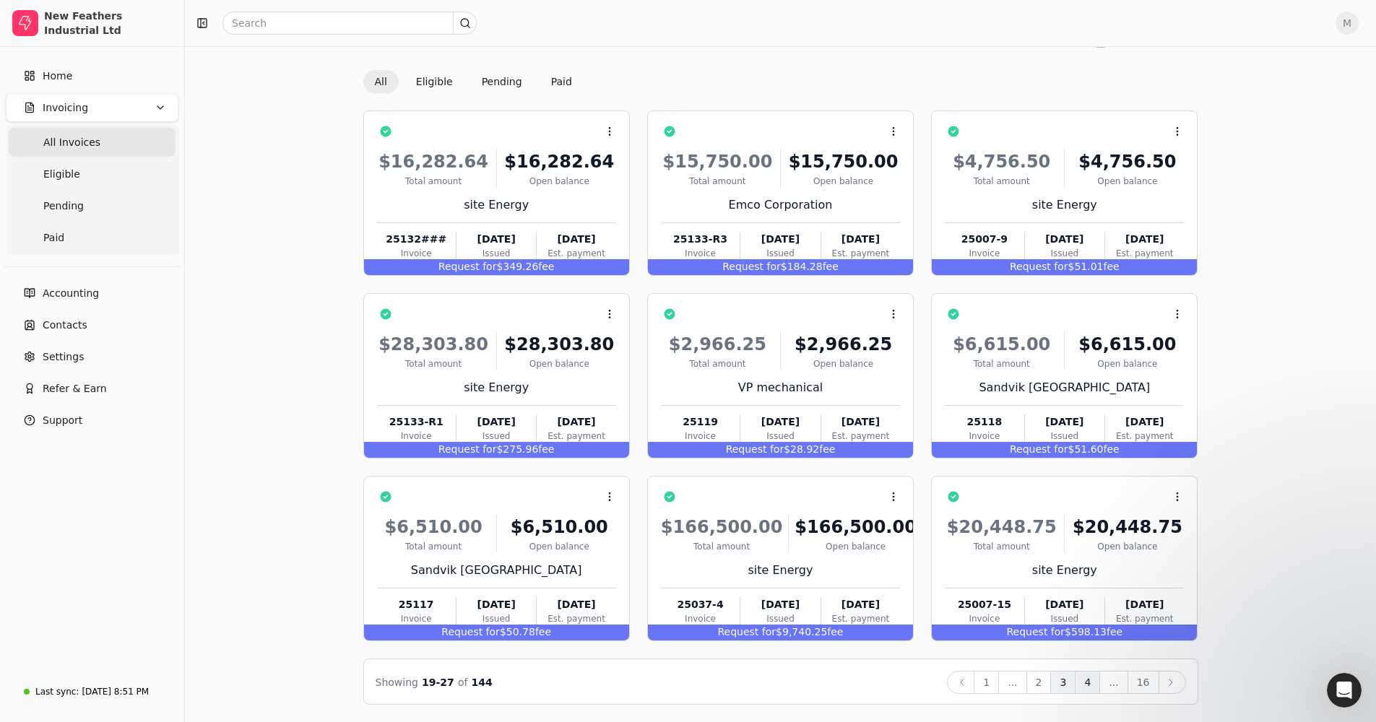
click at [753, 427] on button "4" at bounding box center [1086, 682] width 25 height 23
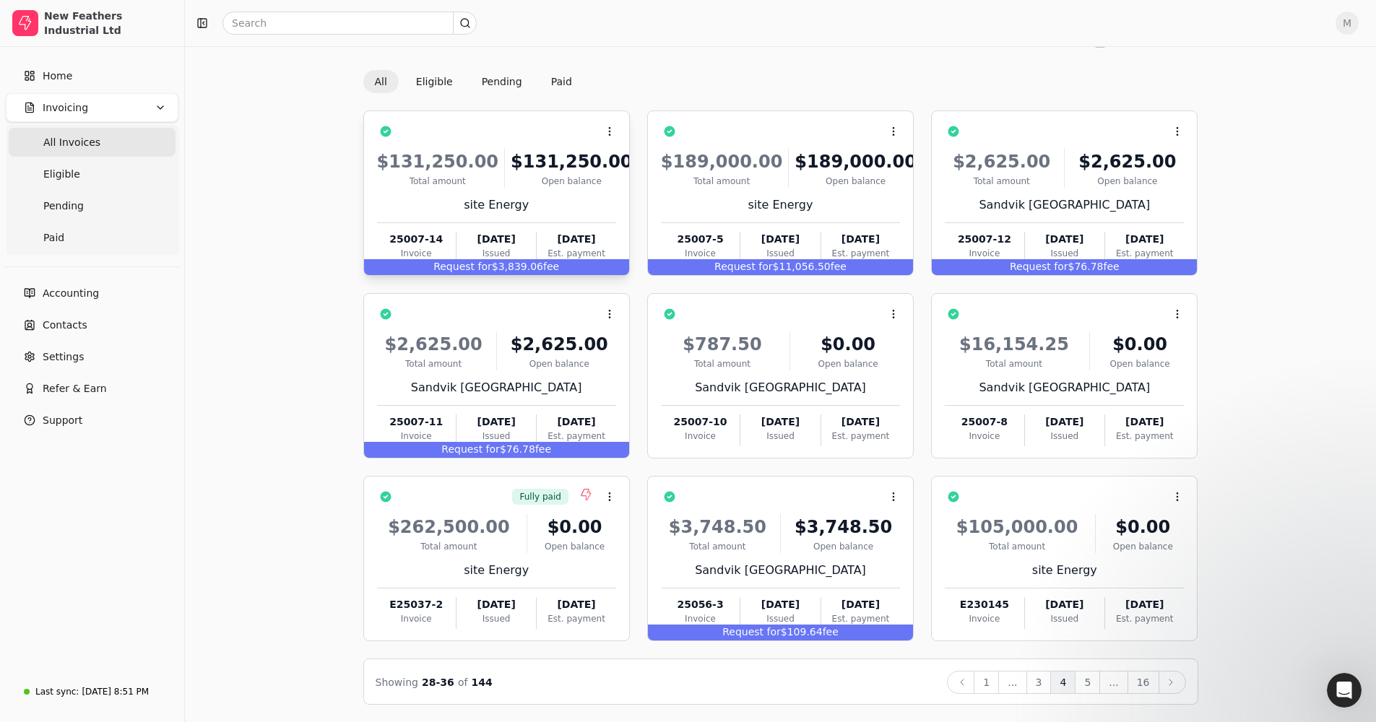
click at [534, 264] on div "Request for $3,839.06 fee" at bounding box center [496, 267] width 265 height 16
click at [753, 264] on div "Request for $11,056.50 fee" at bounding box center [780, 267] width 265 height 16
click at [753, 176] on div "$189,000.00 Total amount $189,000.00 Open balance" at bounding box center [780, 168] width 239 height 39
click at [753, 119] on div "Context Menu Button $189,000.00 Total amount $189,000.00 Open balance site Ener…" at bounding box center [780, 192] width 266 height 165
click at [730, 122] on div "Context Menu Button" at bounding box center [790, 131] width 219 height 25
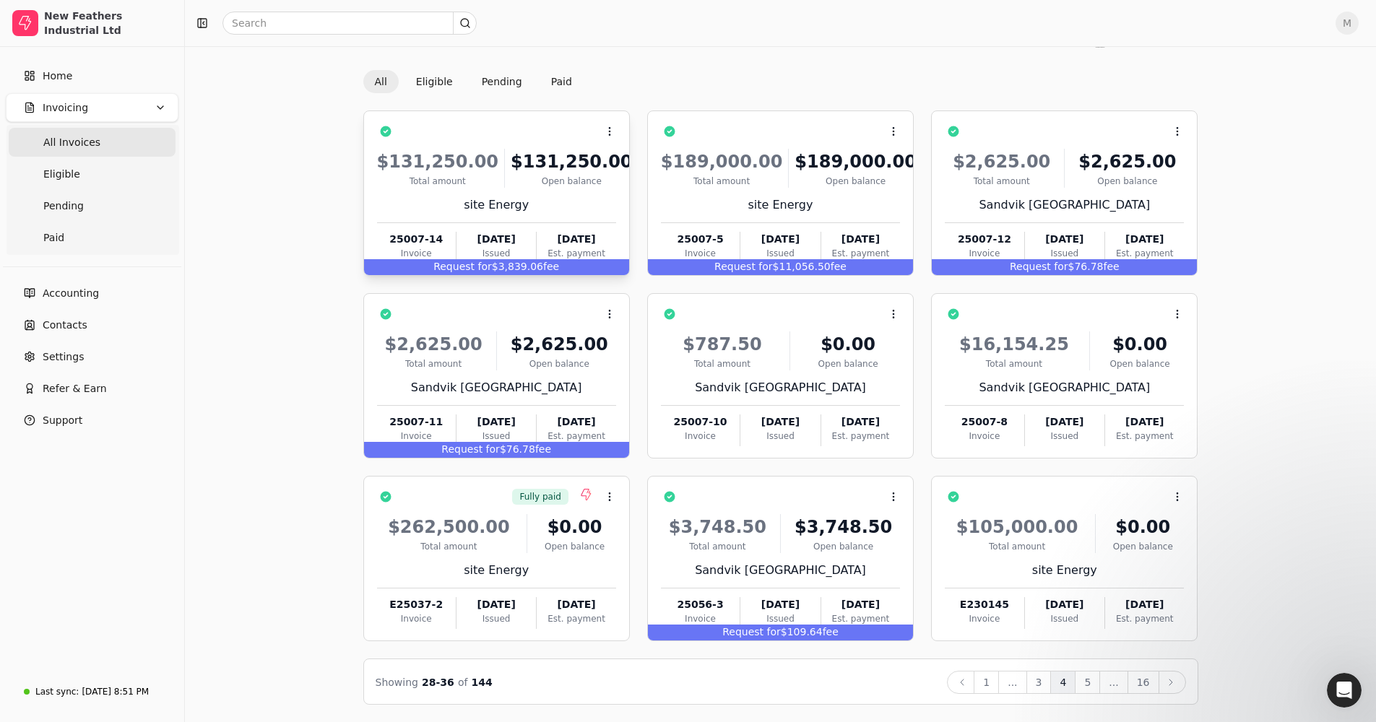
click at [571, 264] on div "Request for $3,839.06 fee" at bounding box center [496, 267] width 265 height 16
click at [572, 262] on div "Request for $3,839.06 fee" at bounding box center [496, 267] width 265 height 16
click at [571, 262] on div "Request for $3,839.06 fee" at bounding box center [496, 267] width 265 height 16
click at [640, 170] on span "Open" at bounding box center [632, 167] width 27 height 15
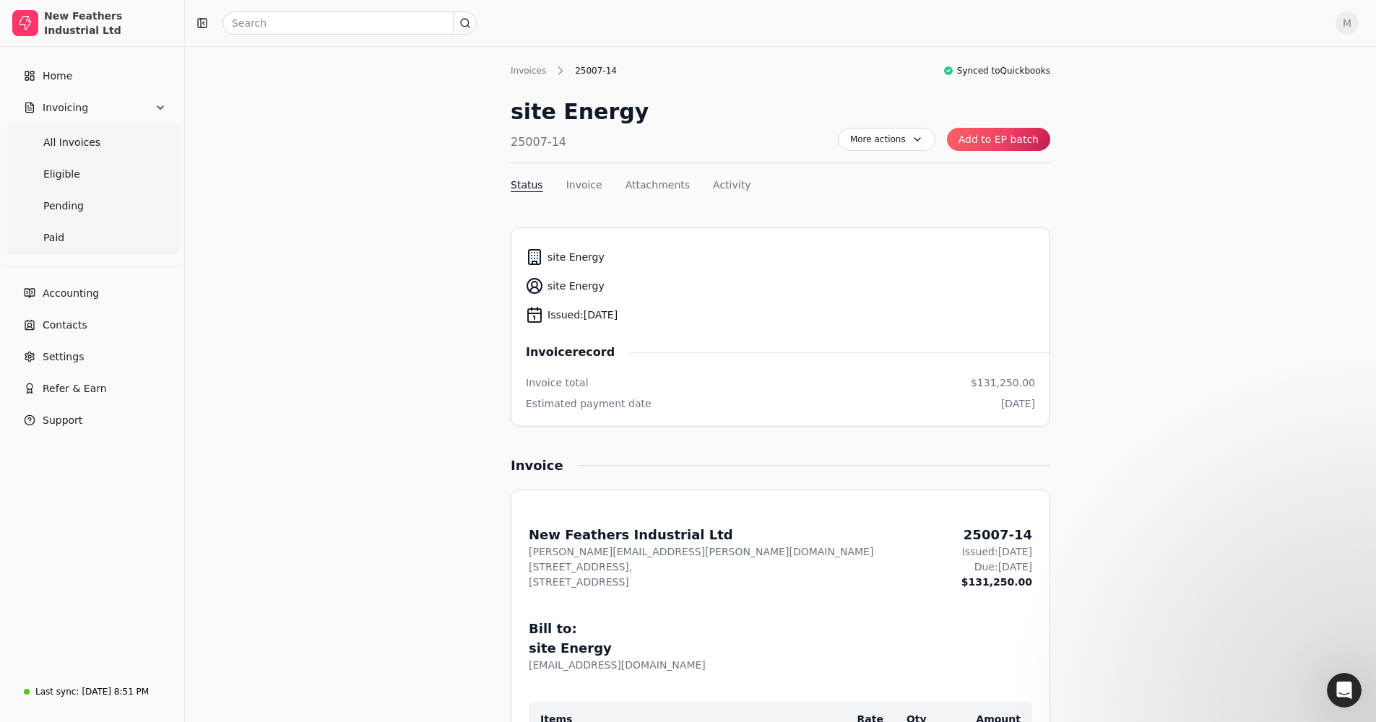
click at [753, 134] on button "Add to EP batch" at bounding box center [998, 139] width 103 height 23
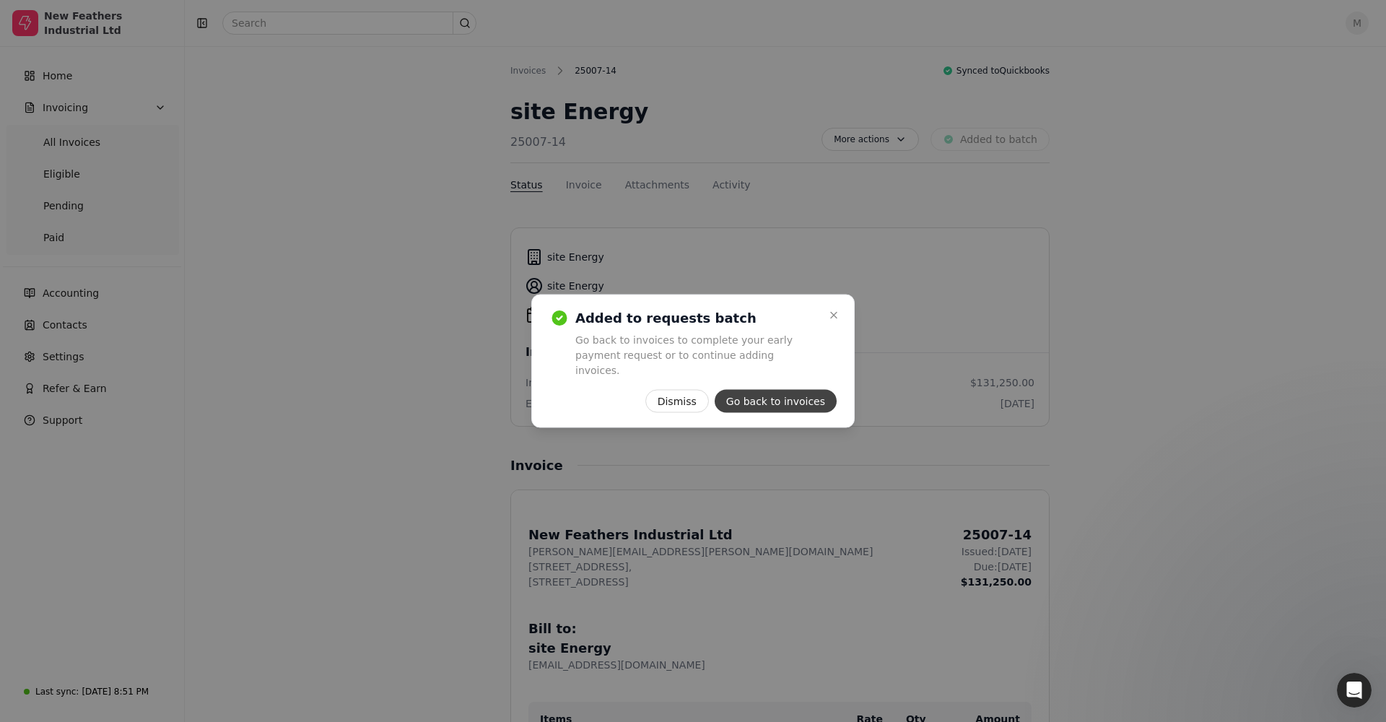
click at [753, 394] on button "Go back to invoices" at bounding box center [776, 401] width 122 height 23
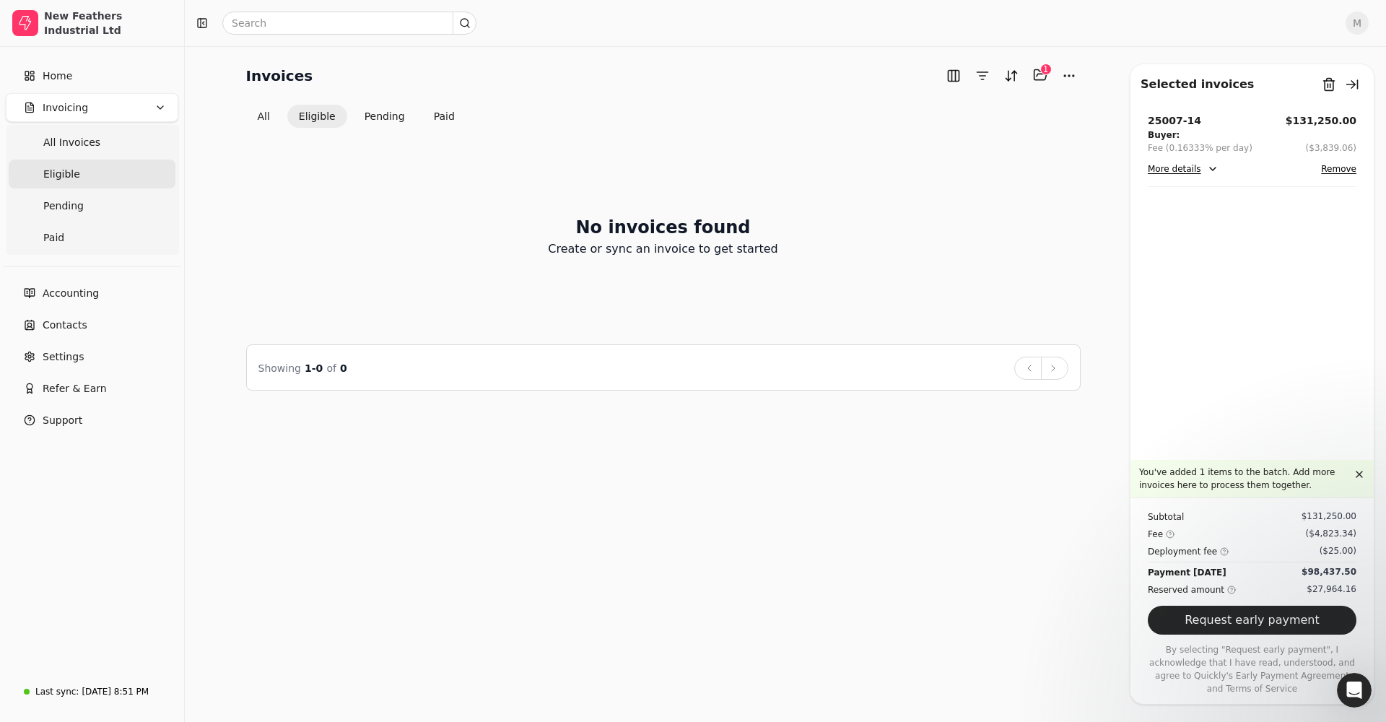
click at [753, 73] on div "1" at bounding box center [1046, 70] width 12 height 12
click at [753, 69] on div "1" at bounding box center [1046, 70] width 12 height 12
click at [753, 79] on button "Selected items: 1" at bounding box center [1040, 75] width 23 height 23
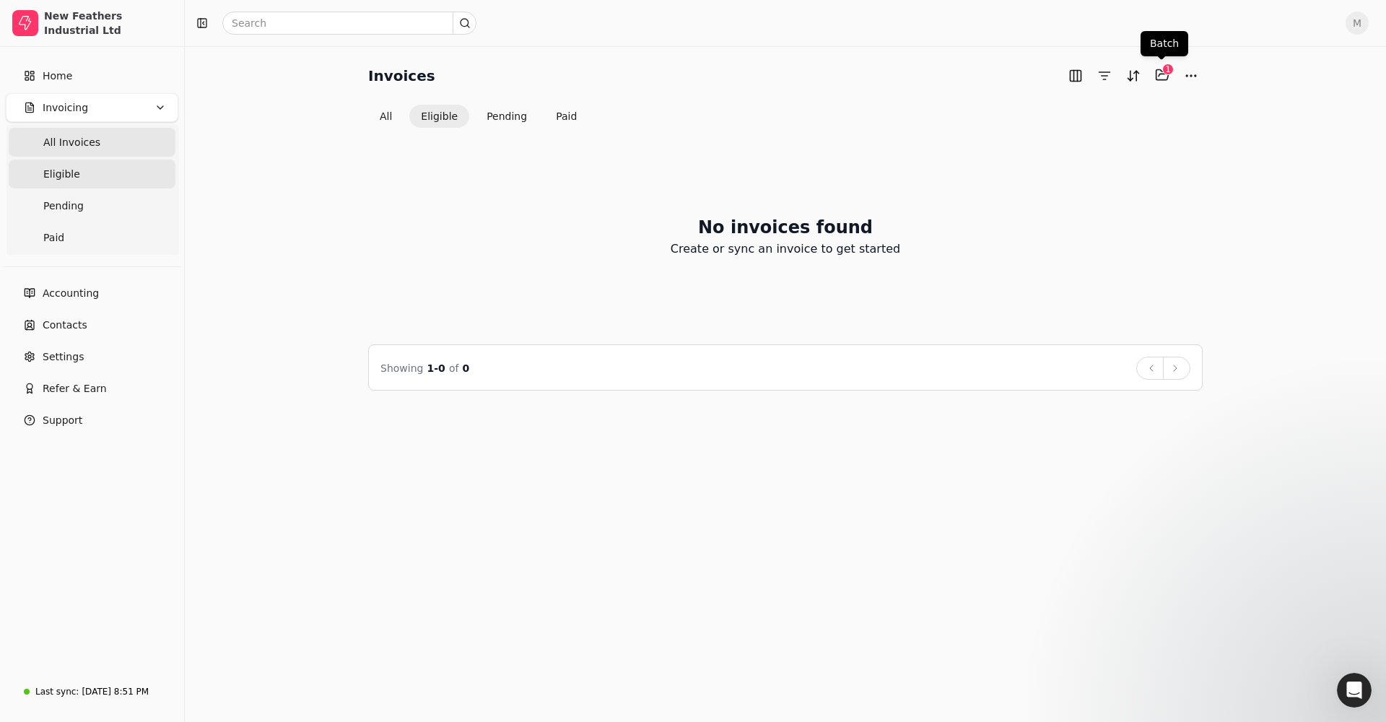
click at [132, 145] on Invoices "All Invoices" at bounding box center [92, 142] width 167 height 29
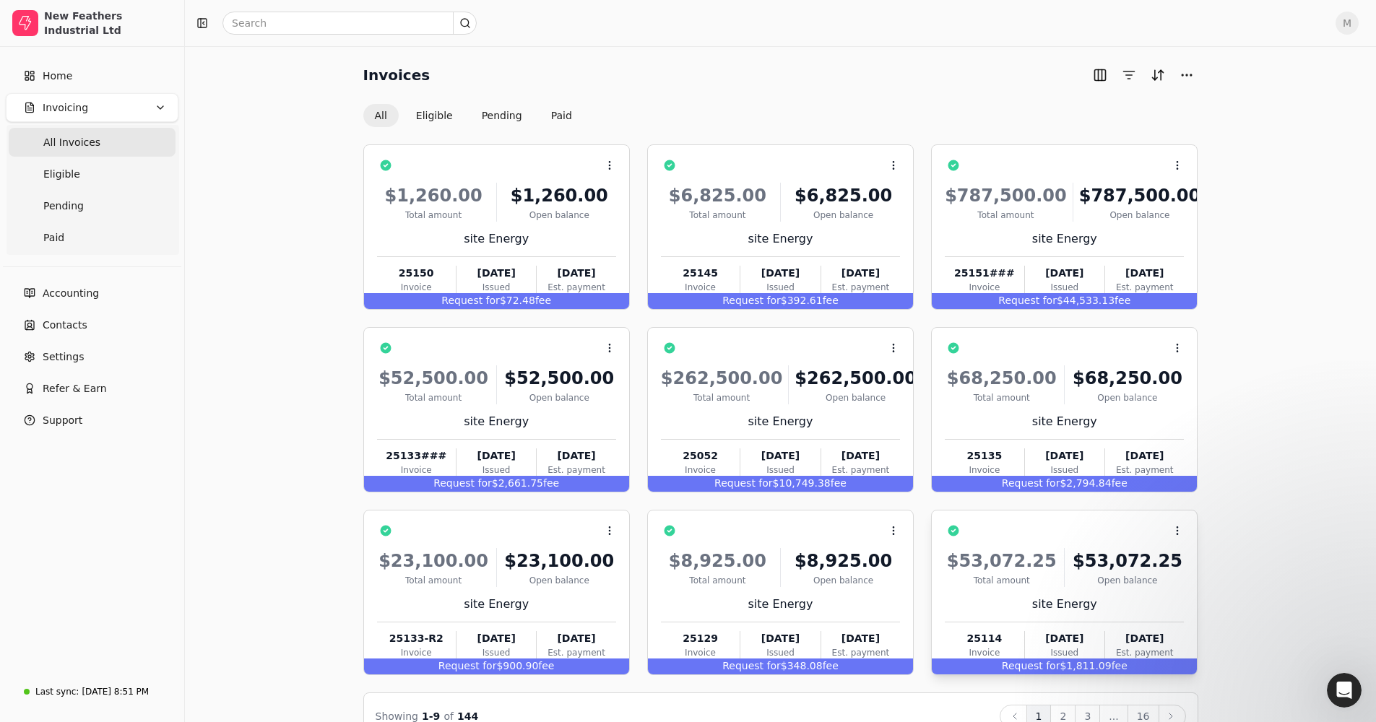
scroll to position [34, 0]
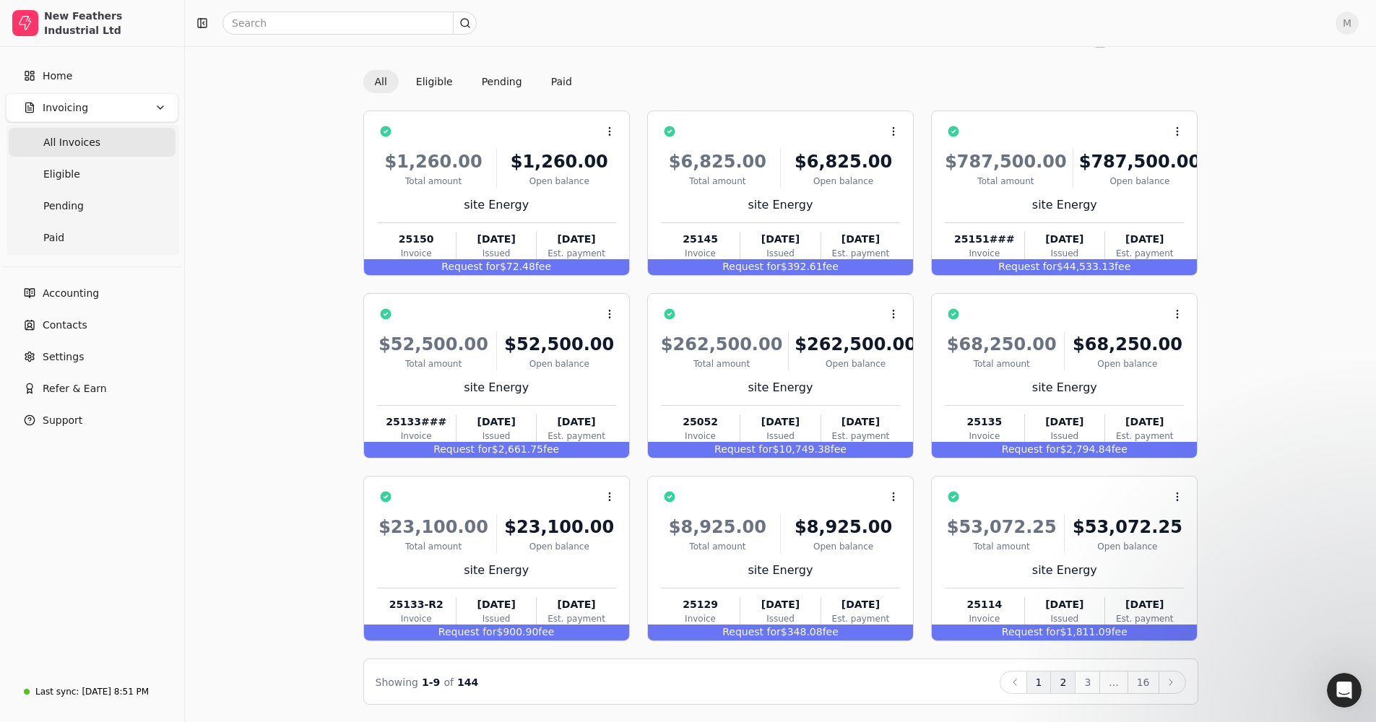
click at [753, 427] on button "2" at bounding box center [1062, 682] width 25 height 23
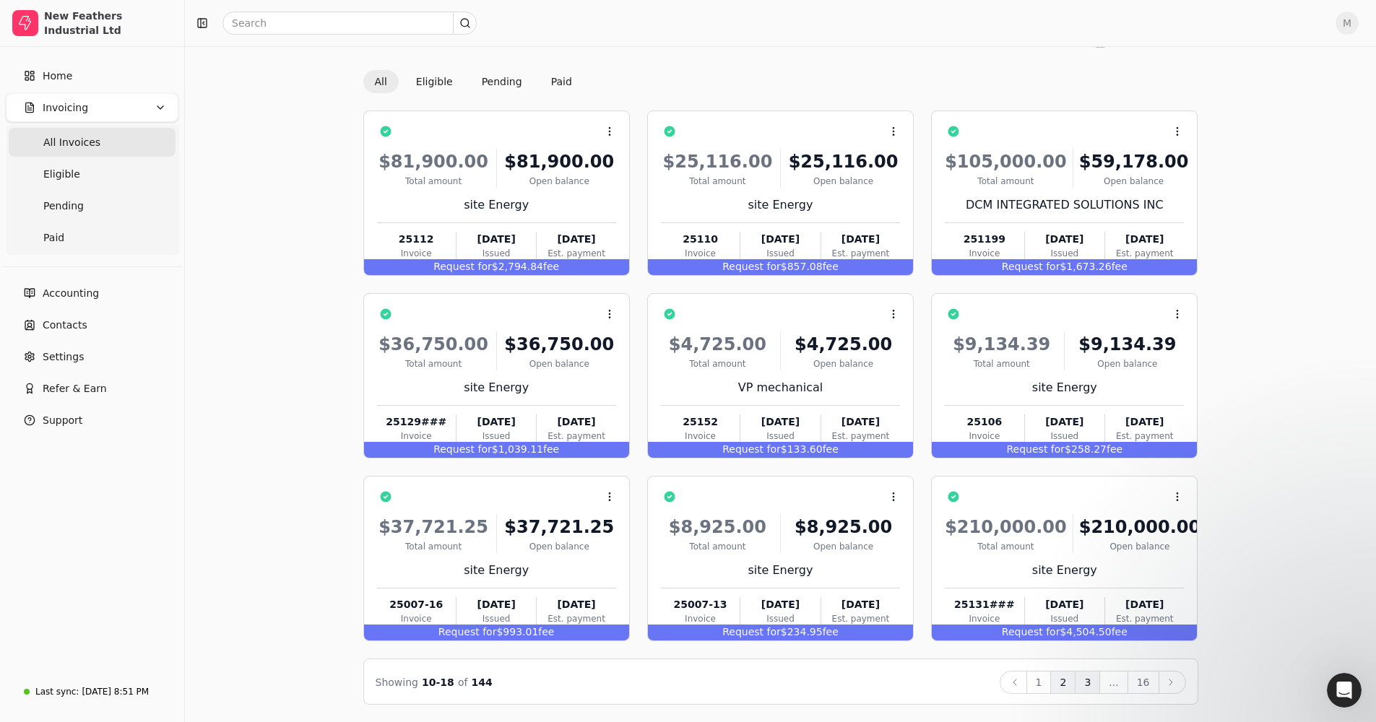
click at [753, 427] on button "3" at bounding box center [1086, 682] width 25 height 23
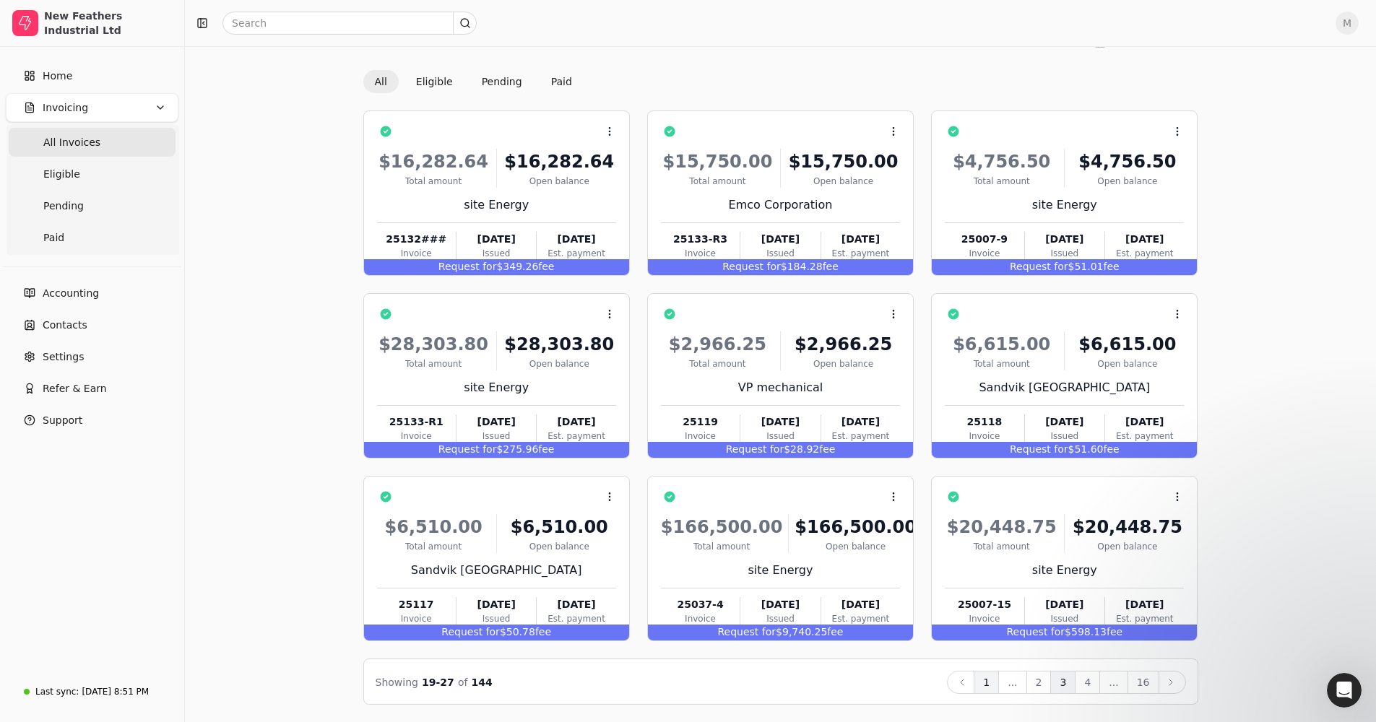
click at [753, 427] on button "1" at bounding box center [985, 682] width 25 height 23
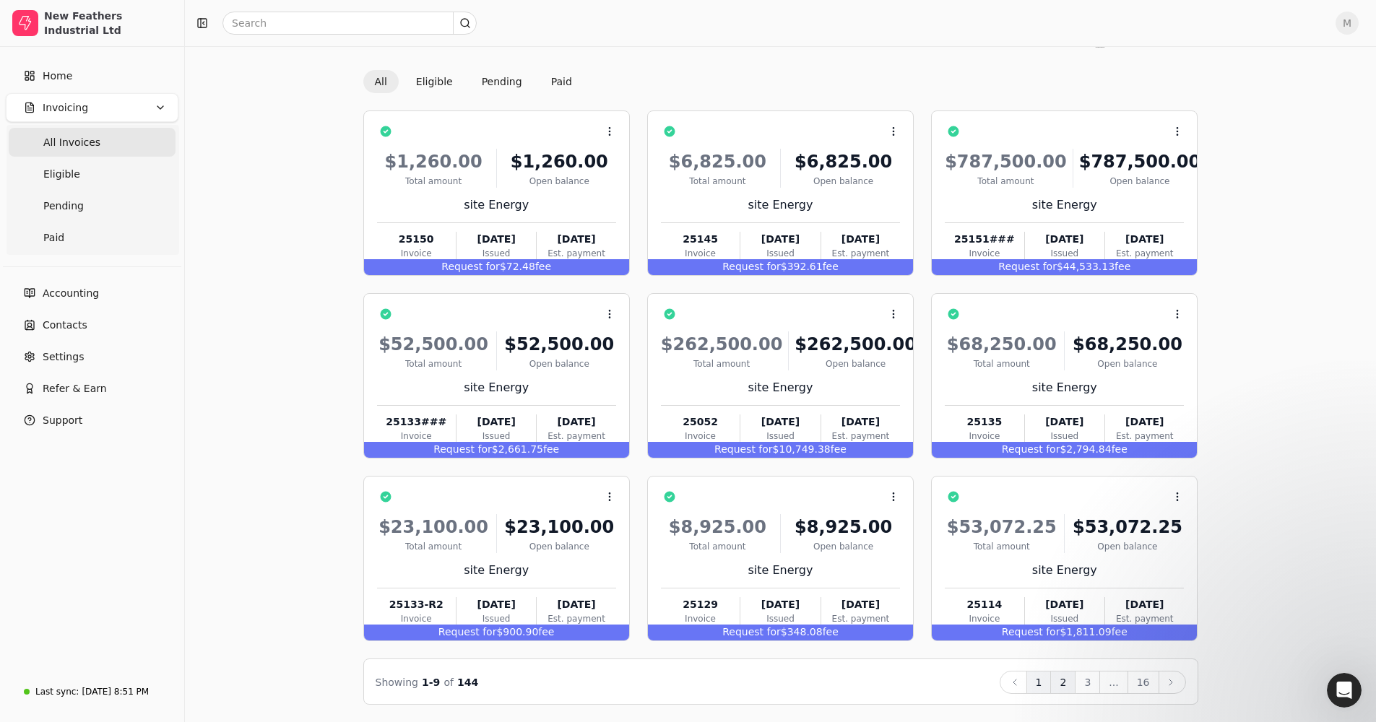
click at [753, 427] on button "2" at bounding box center [1062, 682] width 25 height 23
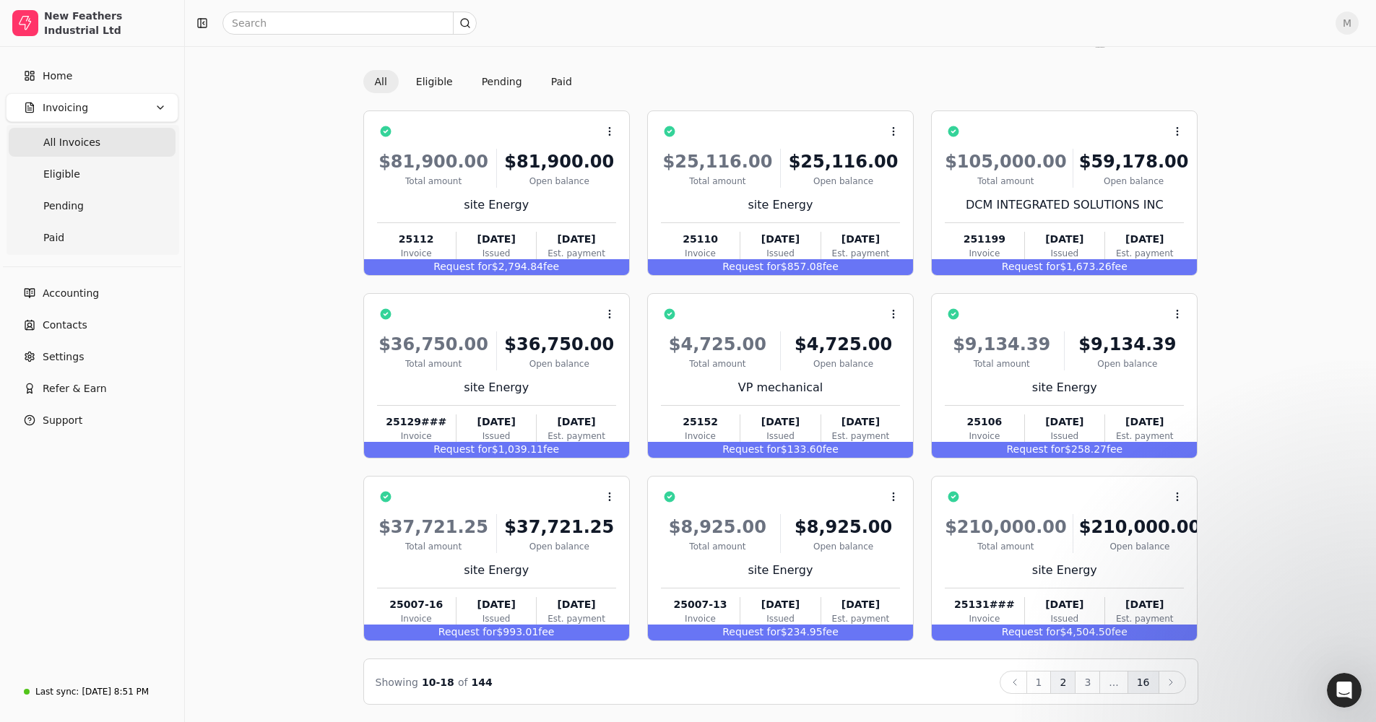
click at [753, 427] on button "3" at bounding box center [1086, 682] width 25 height 23
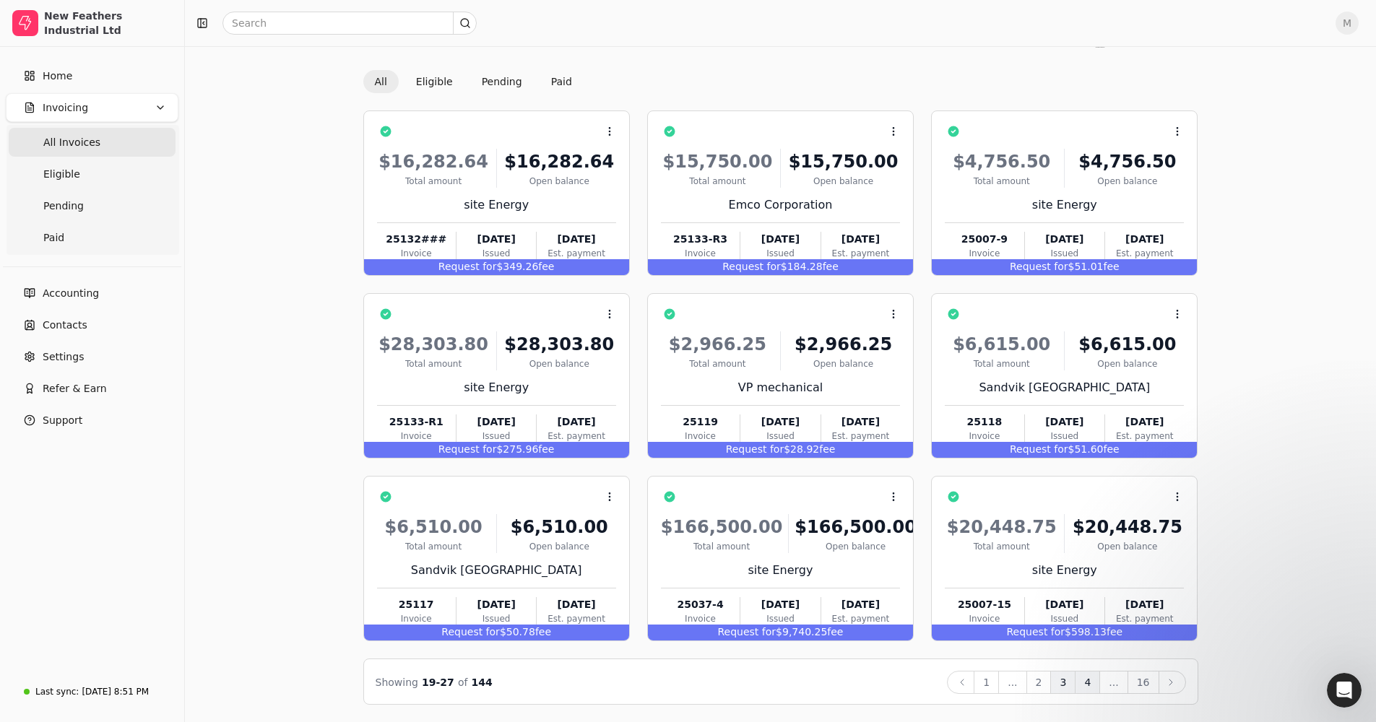
click at [753, 427] on button "4" at bounding box center [1086, 682] width 25 height 23
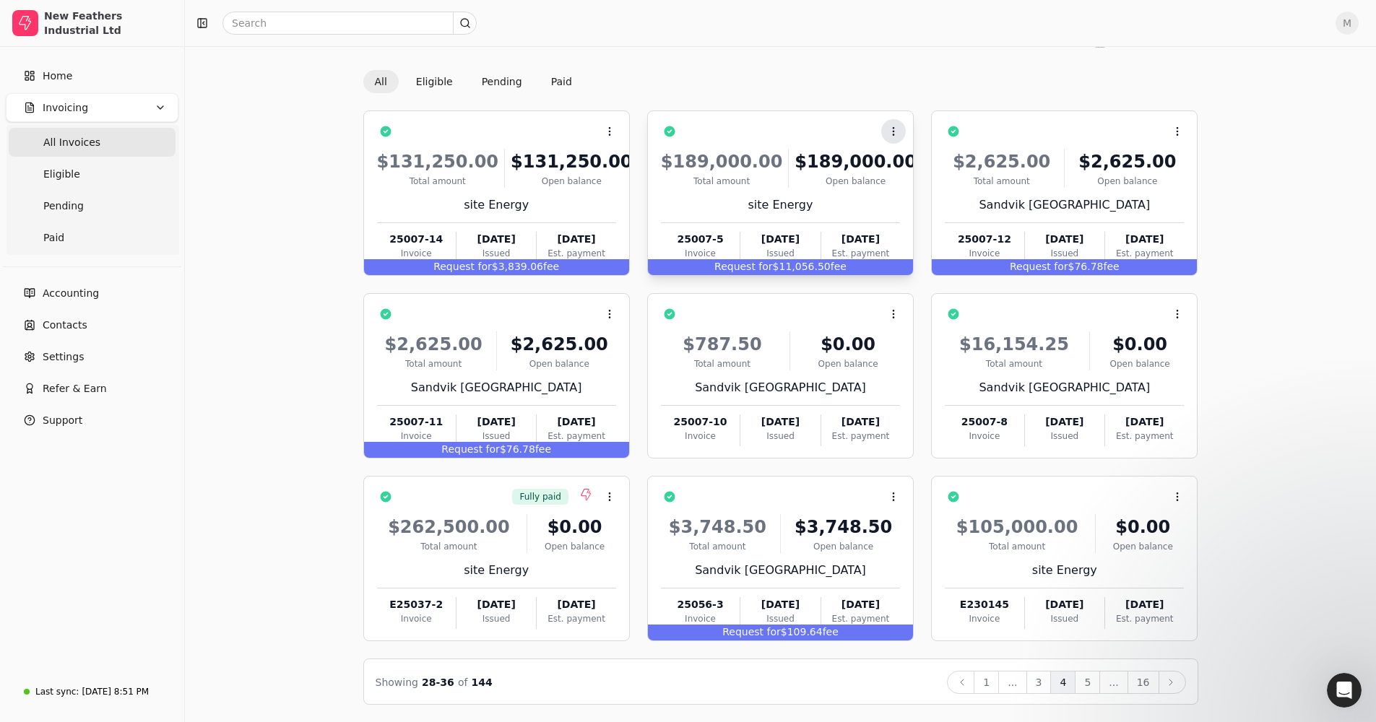
click at [753, 131] on button "Context Menu Button" at bounding box center [893, 131] width 25 height 25
click at [753, 165] on li "Open" at bounding box center [963, 167] width 178 height 27
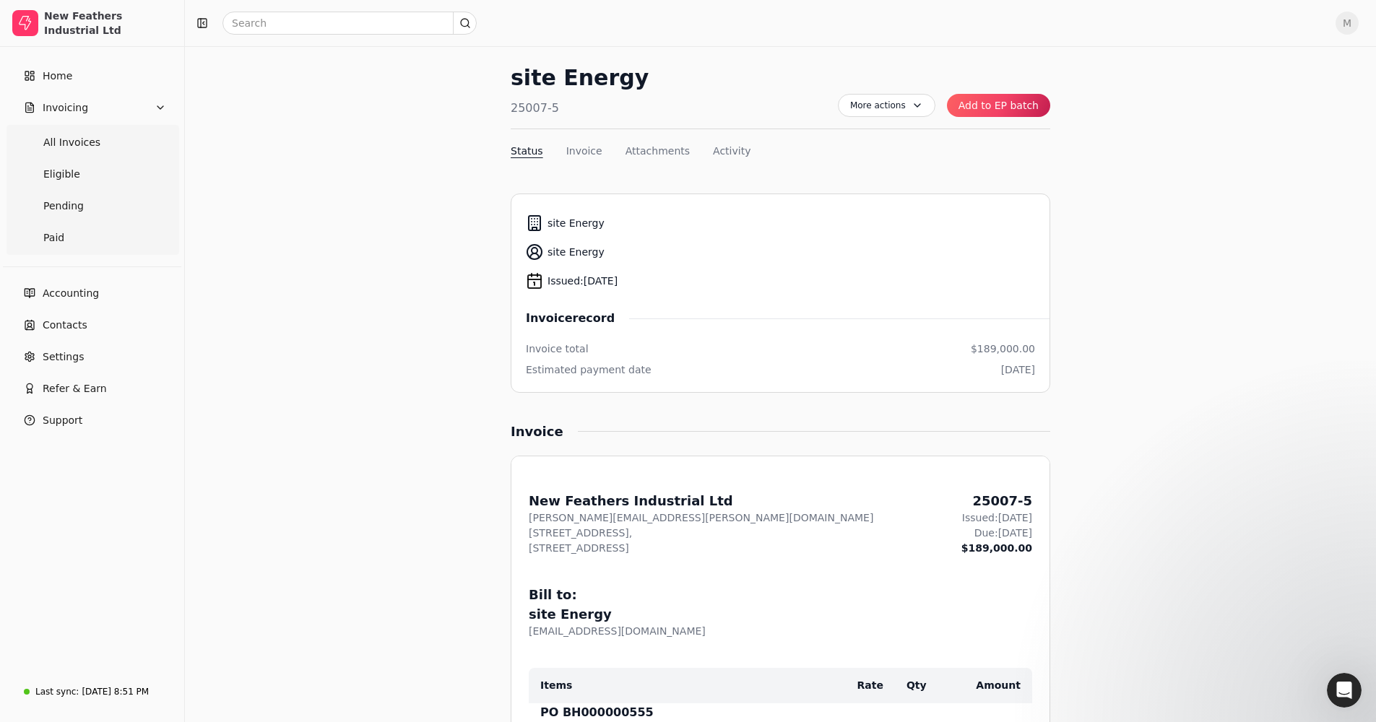
click at [753, 107] on button "Add to EP batch" at bounding box center [998, 105] width 103 height 23
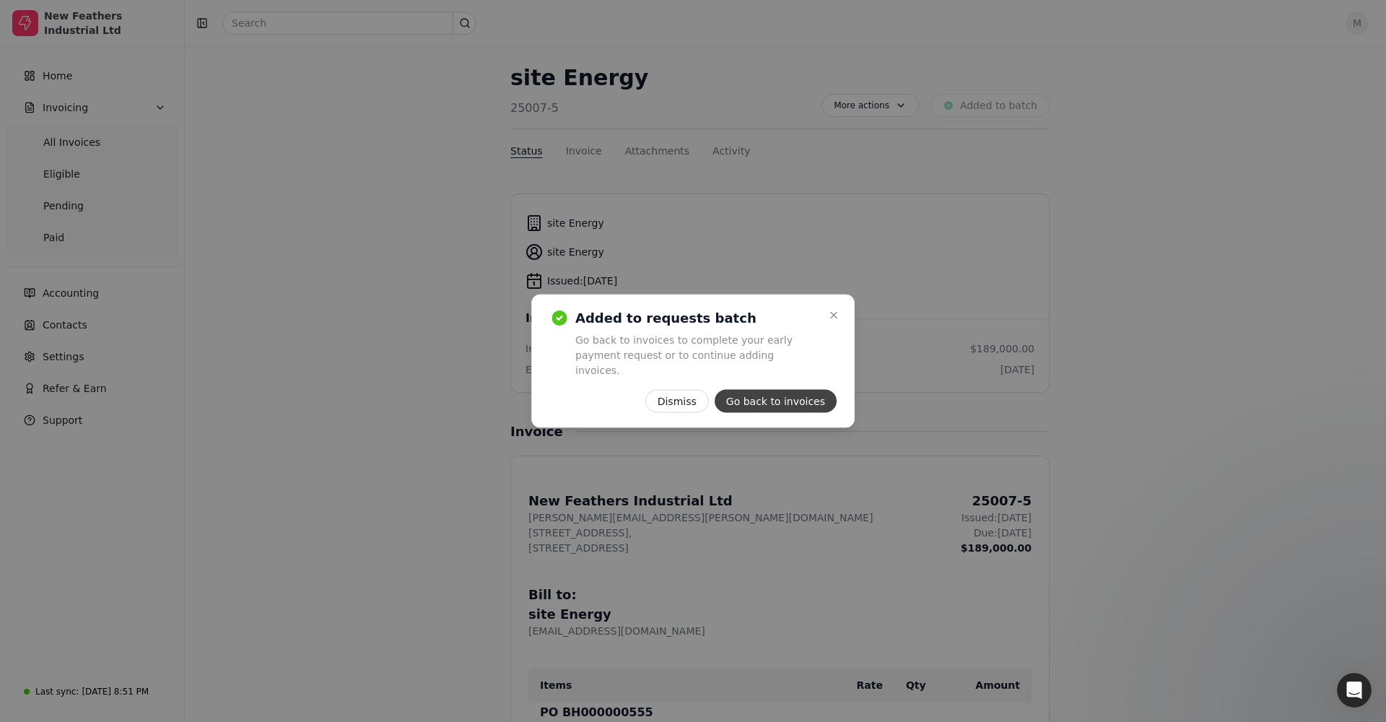
click at [753, 390] on button "Go back to invoices" at bounding box center [776, 401] width 122 height 23
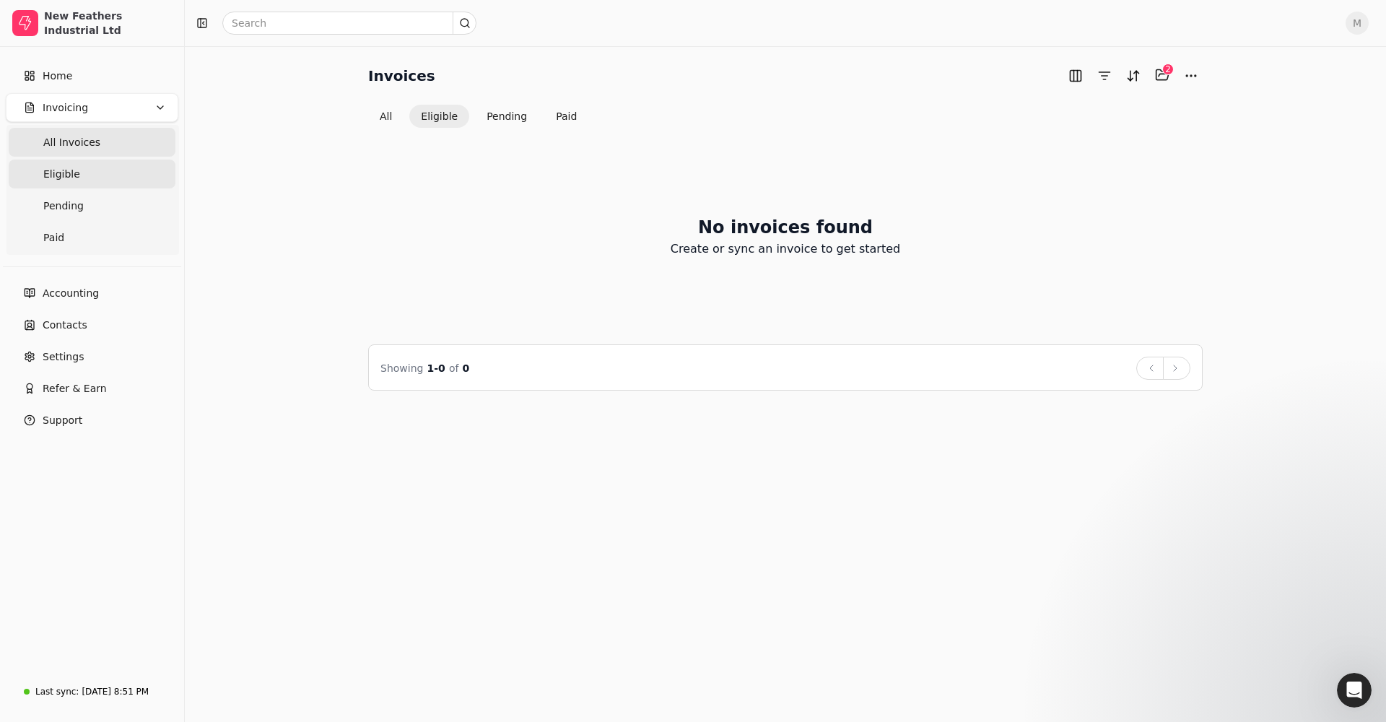
click at [115, 145] on Invoices "All Invoices" at bounding box center [92, 142] width 167 height 29
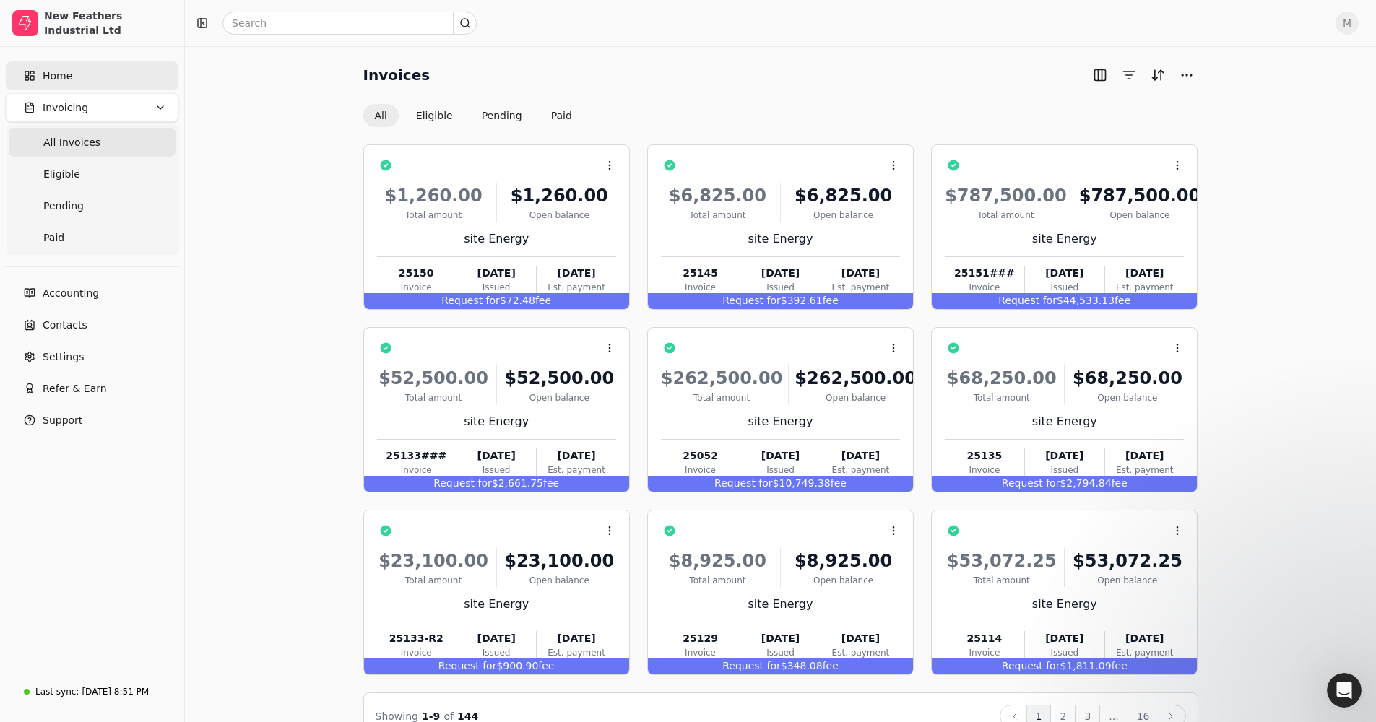
click at [94, 80] on link "Home" at bounding box center [92, 75] width 173 height 29
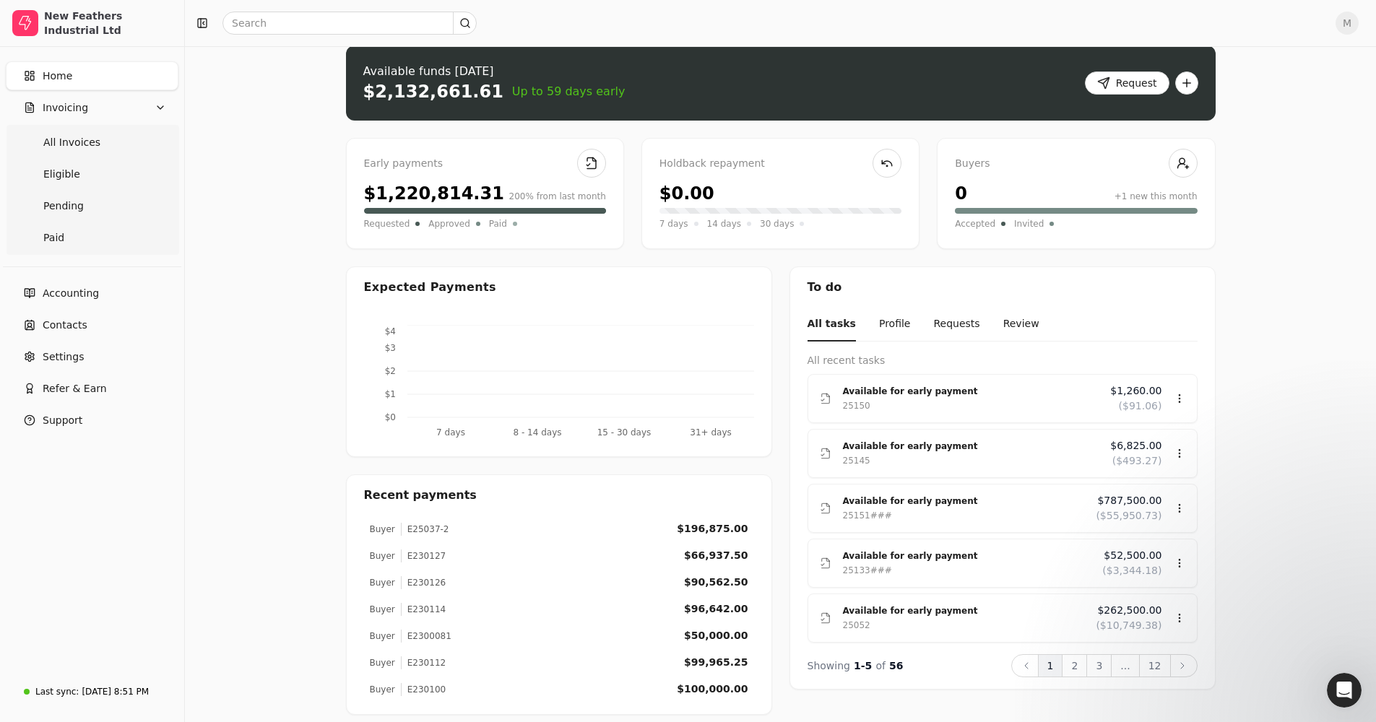
scroll to position [28, 0]
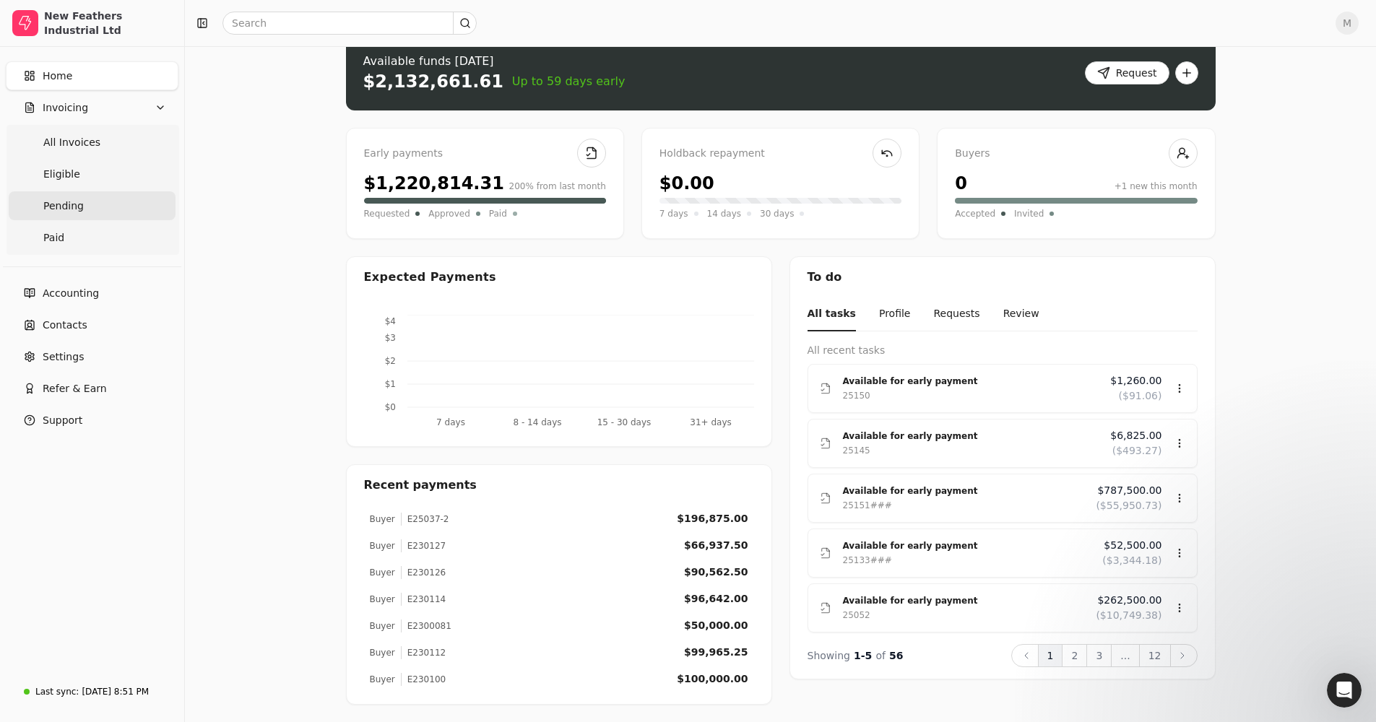
click at [94, 202] on link "Pending" at bounding box center [92, 205] width 167 height 29
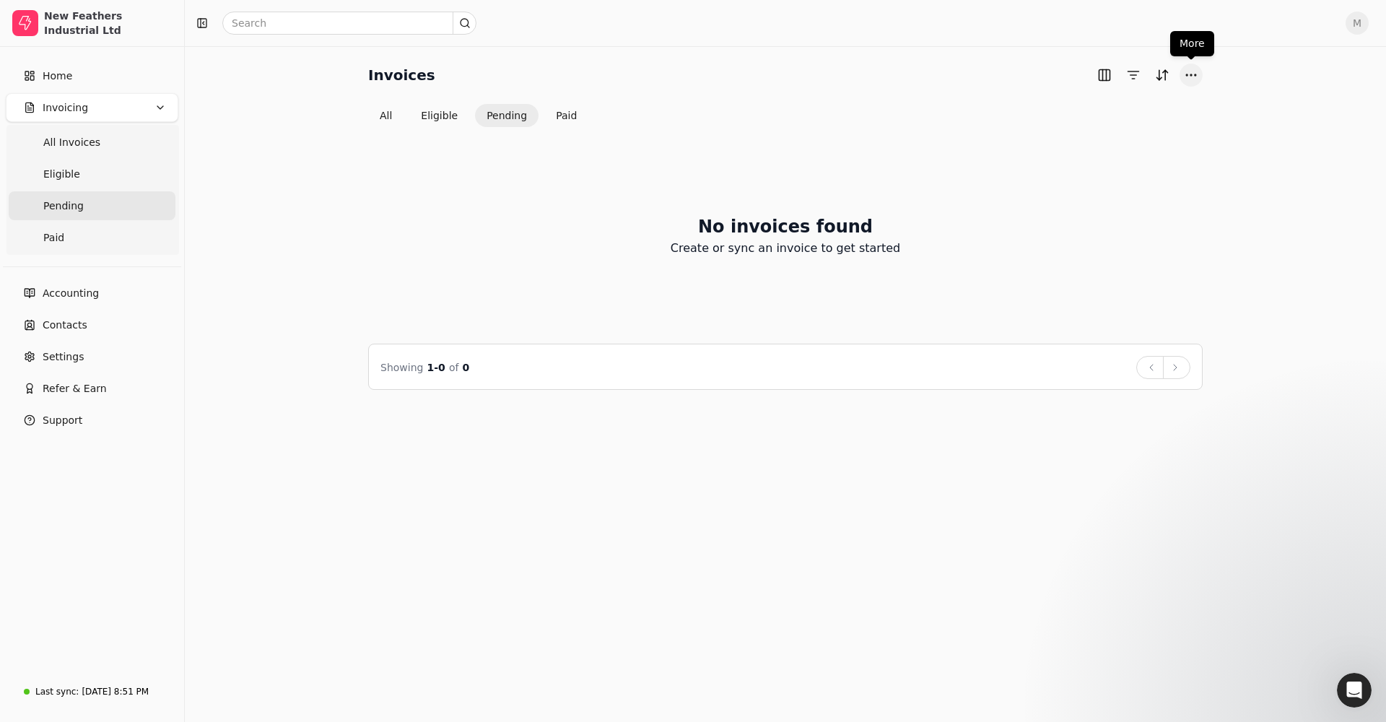
click at [753, 77] on button "More" at bounding box center [1191, 75] width 23 height 23
click at [58, 180] on span "Eligible" at bounding box center [61, 174] width 37 height 15
click at [753, 72] on button "Selected items: 2" at bounding box center [1162, 75] width 23 height 23
